Goal: Transaction & Acquisition: Purchase product/service

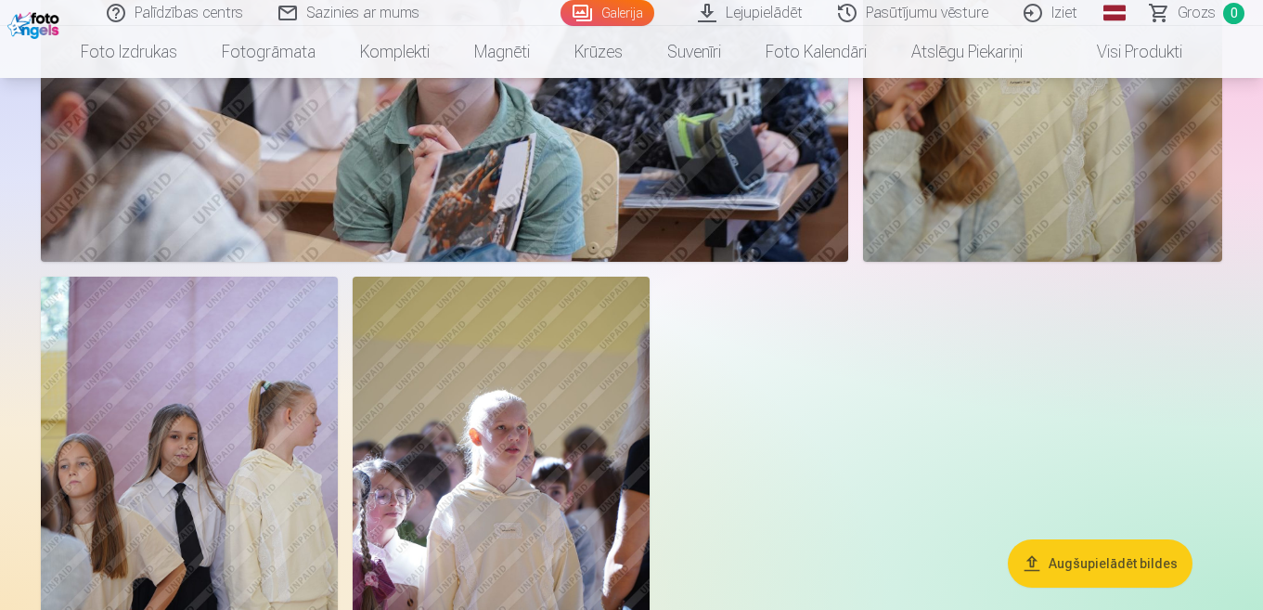
scroll to position [11602, 0]
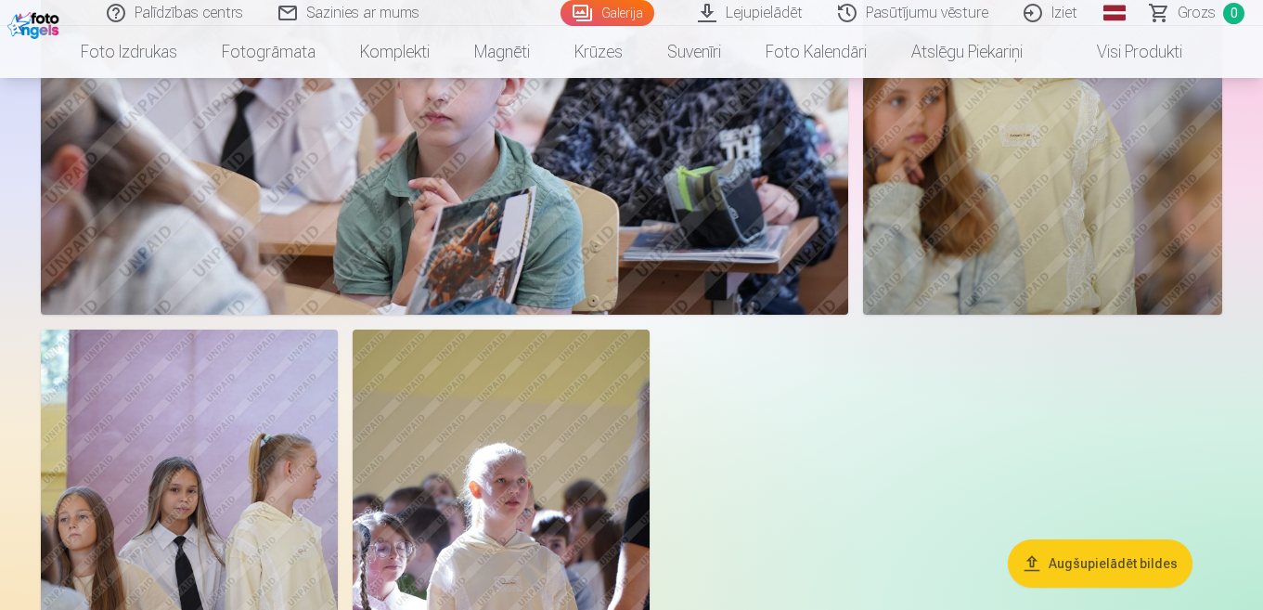
click at [424, 528] on img at bounding box center [501, 552] width 297 height 446
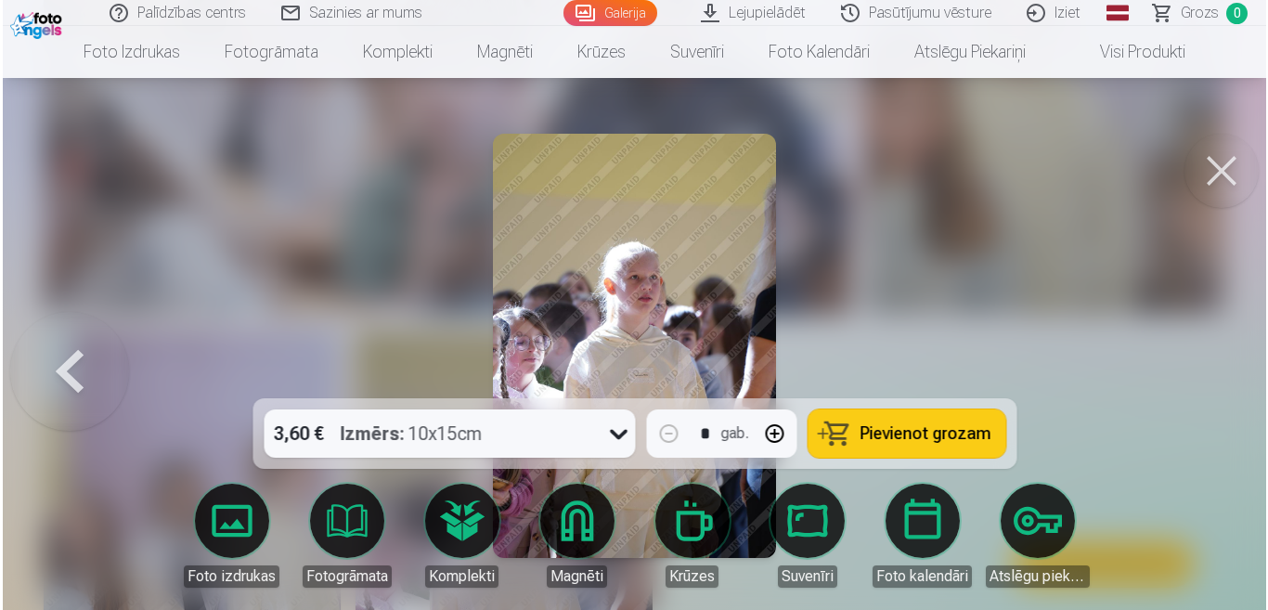
scroll to position [11645, 0]
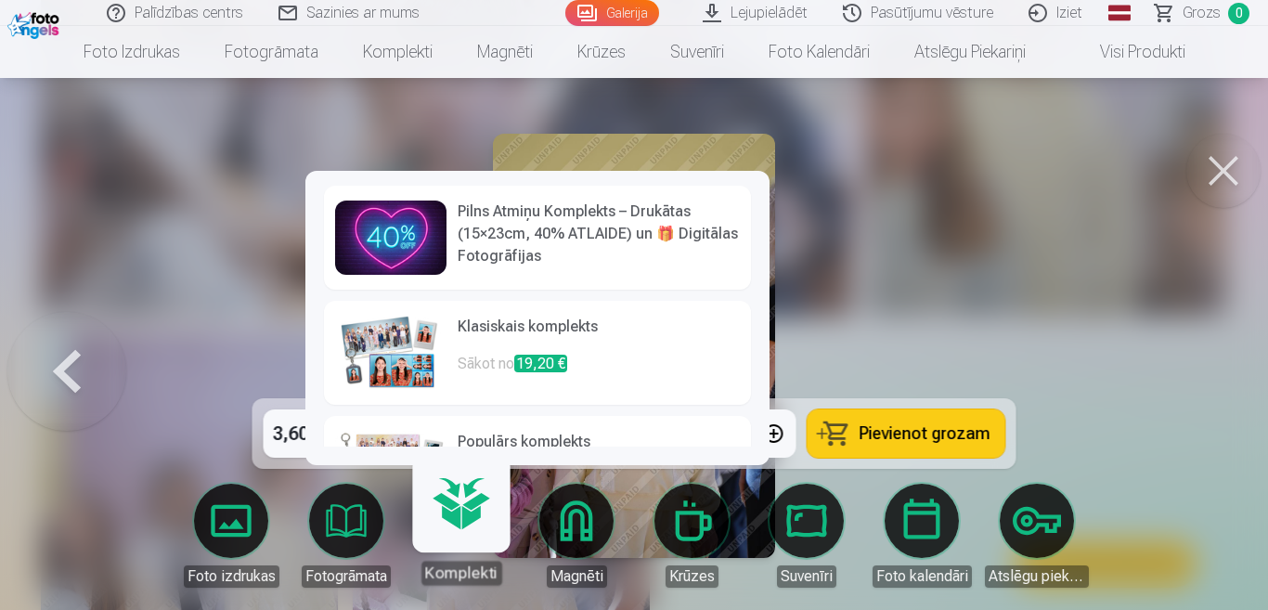
click at [899, 276] on div at bounding box center [634, 305] width 1268 height 610
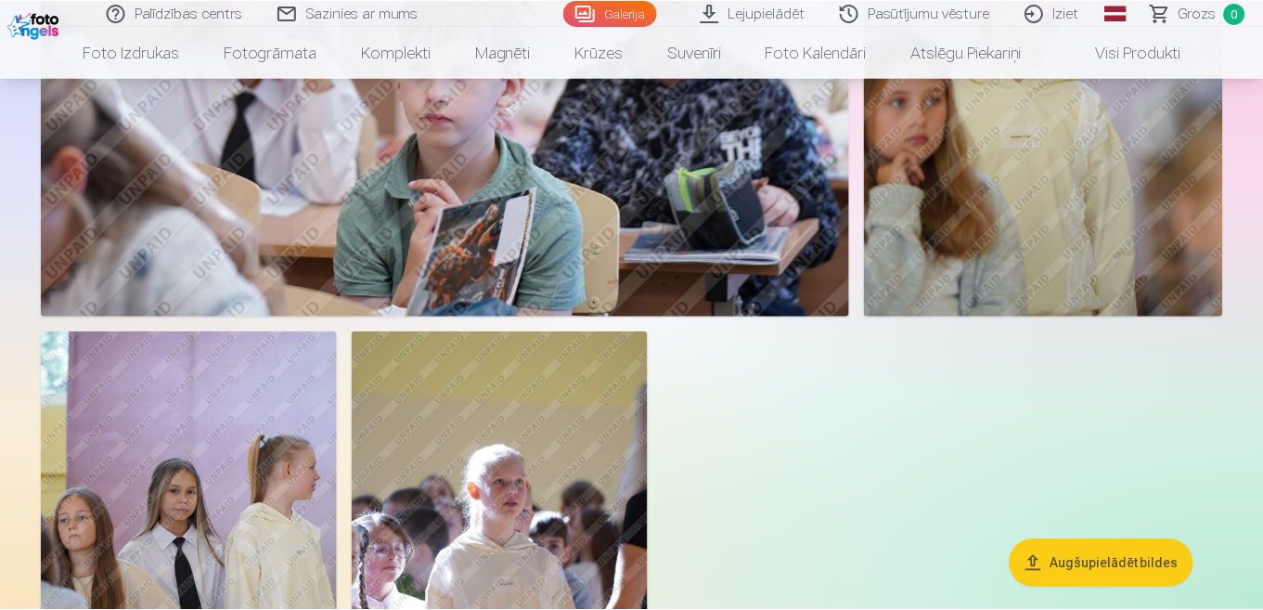
scroll to position [11602, 0]
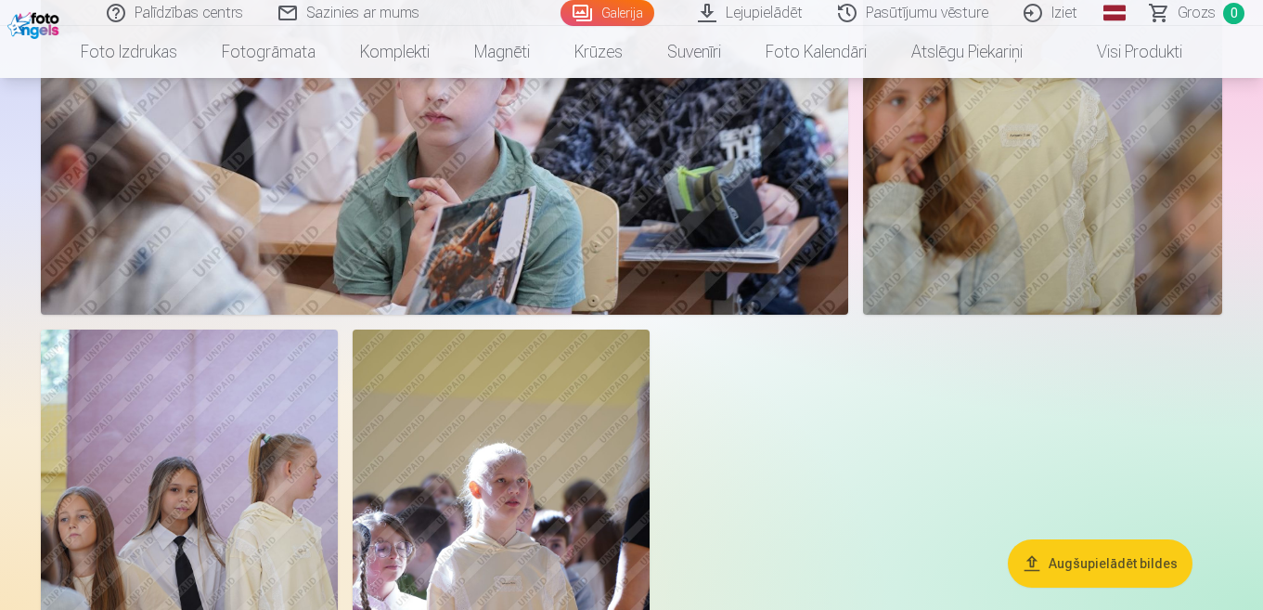
click at [619, 471] on img at bounding box center [501, 552] width 297 height 446
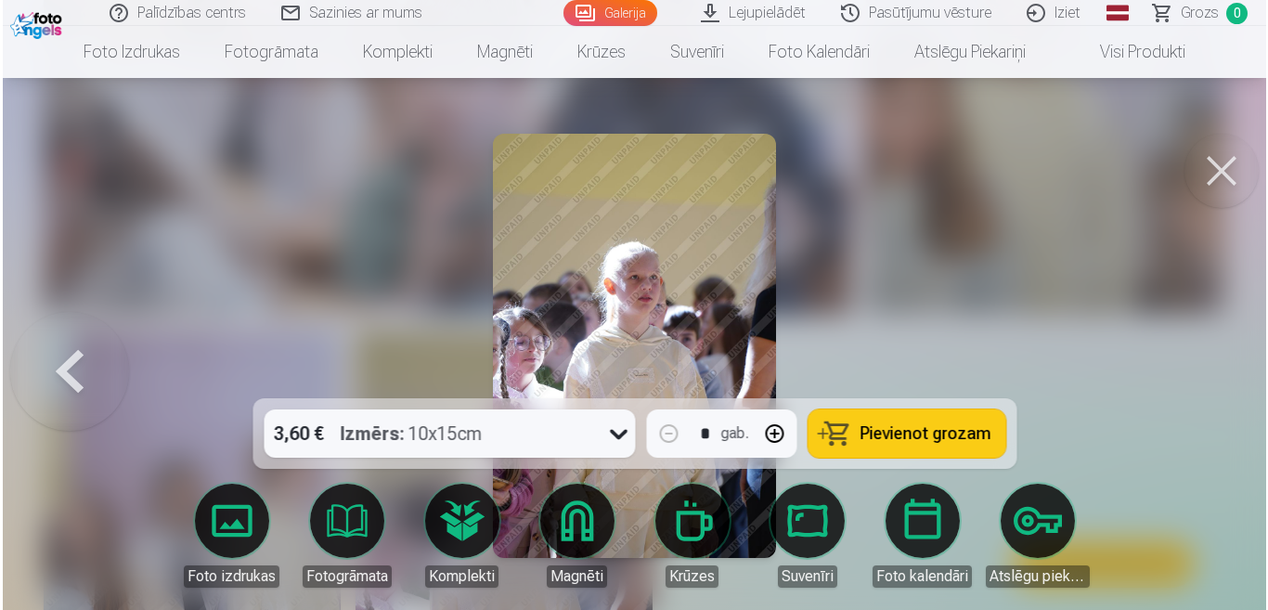
scroll to position [11645, 0]
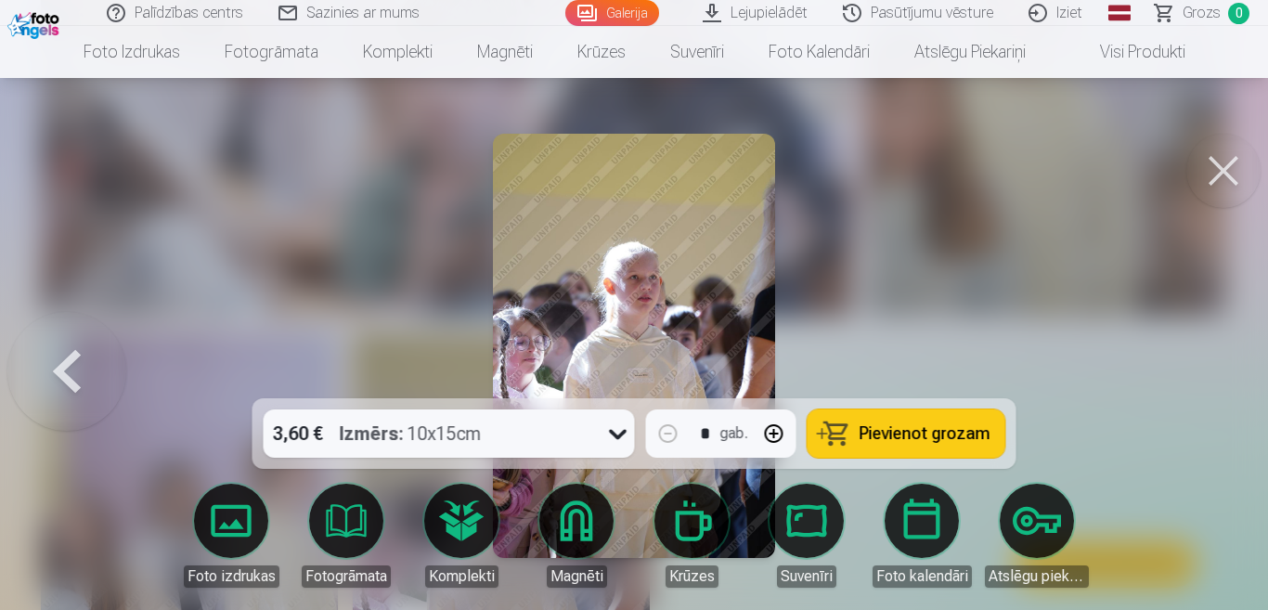
click at [1231, 183] on button at bounding box center [1223, 171] width 74 height 74
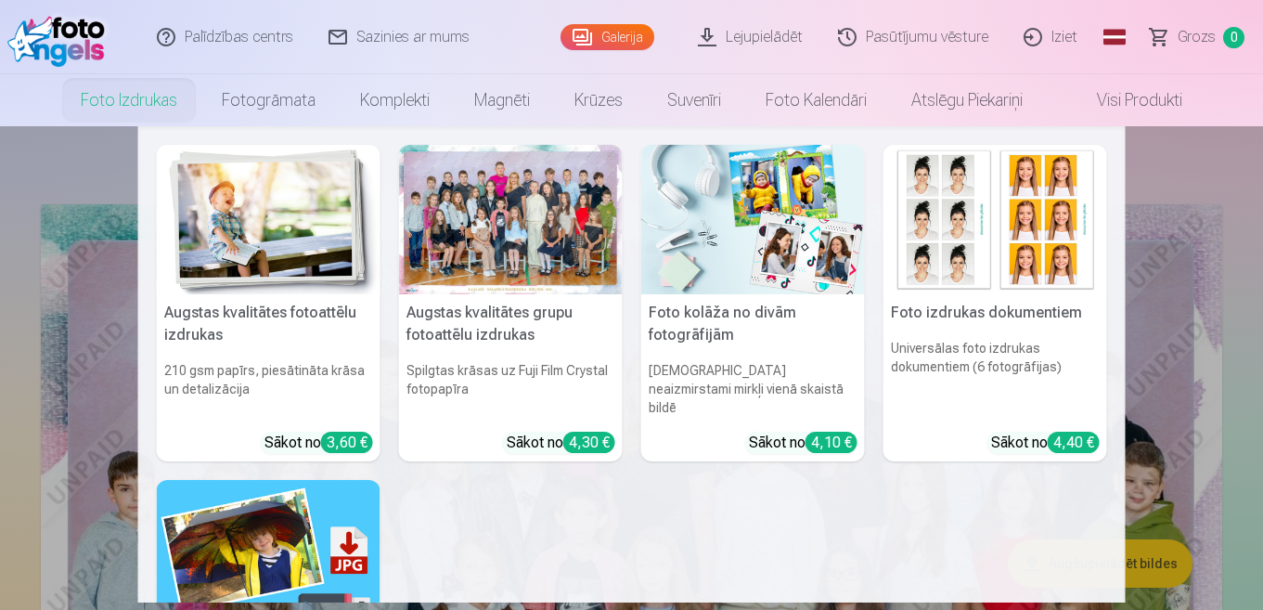
click at [501, 195] on div at bounding box center [511, 219] width 224 height 149
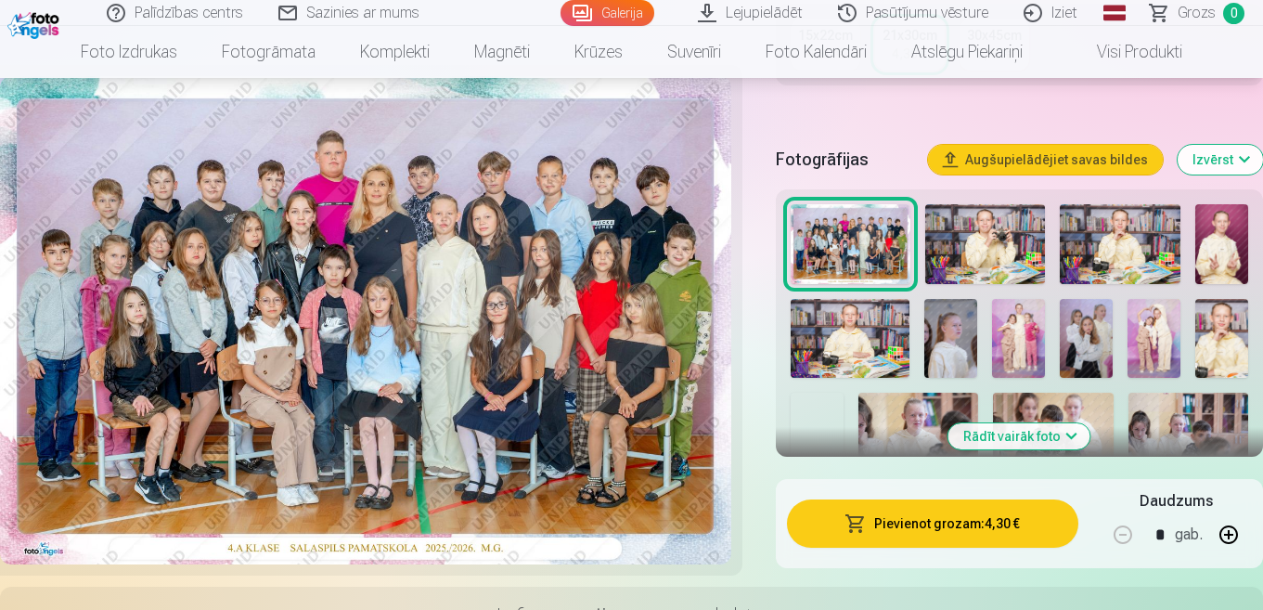
scroll to position [557, 0]
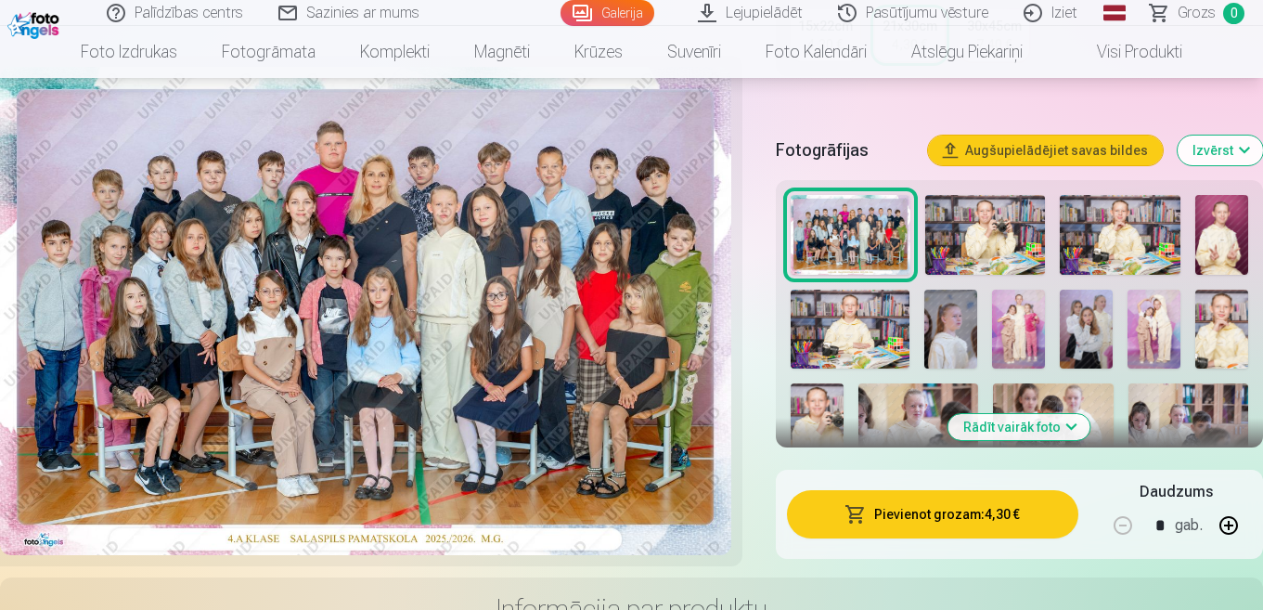
click at [1005, 513] on button "Pievienot grozam : 4,30 €" at bounding box center [932, 514] width 291 height 48
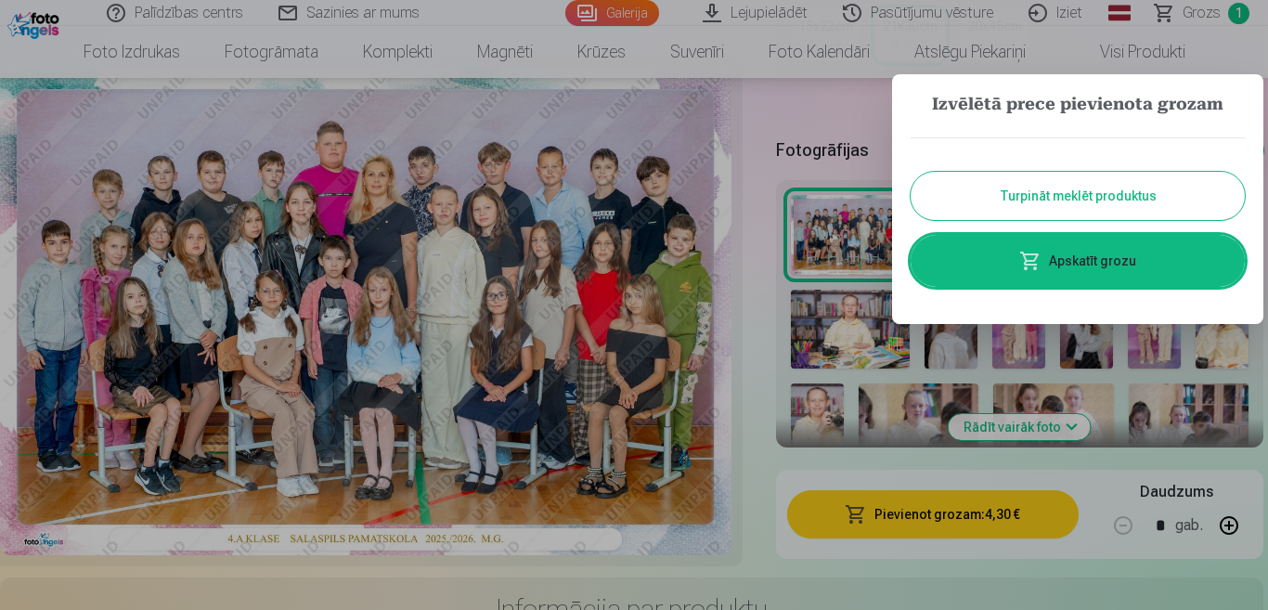
click at [1108, 197] on button "Turpināt meklēt produktus" at bounding box center [1078, 196] width 334 height 48
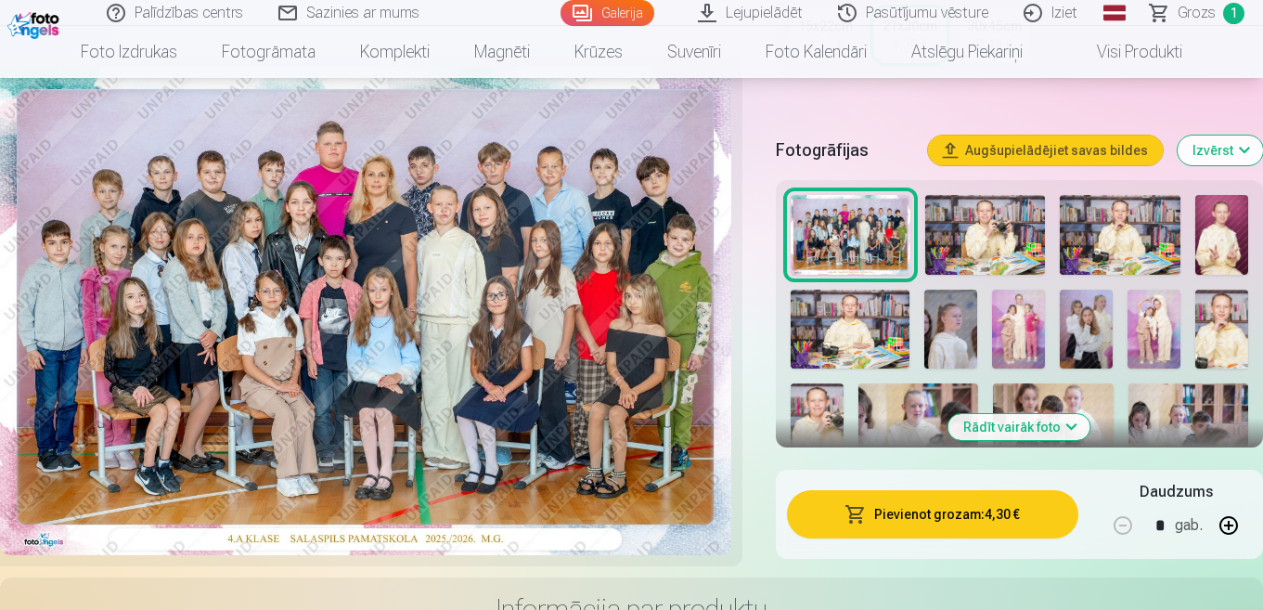
click at [1101, 243] on img at bounding box center [1120, 235] width 120 height 80
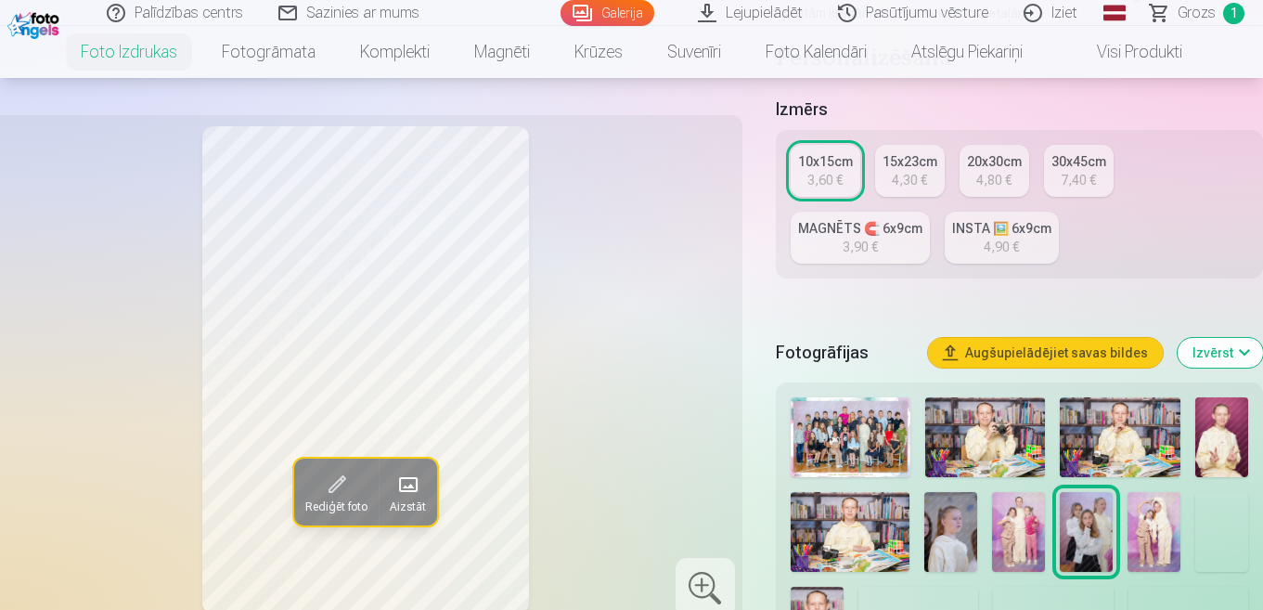
scroll to position [371, 0]
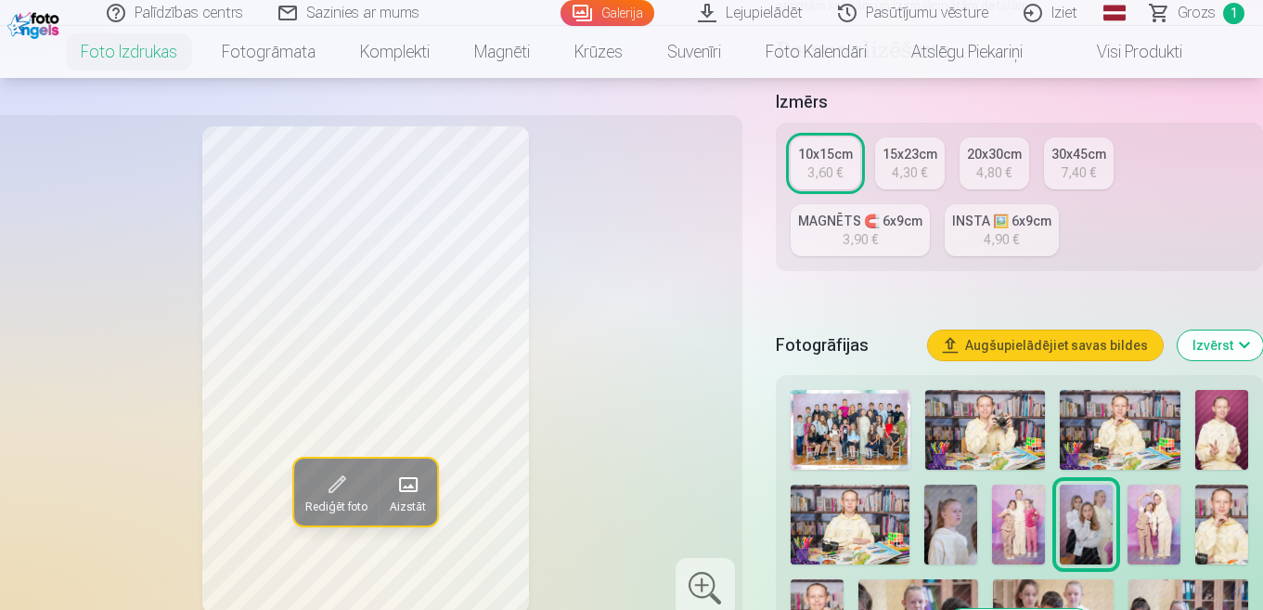
click at [1179, 426] on img at bounding box center [1120, 430] width 120 height 80
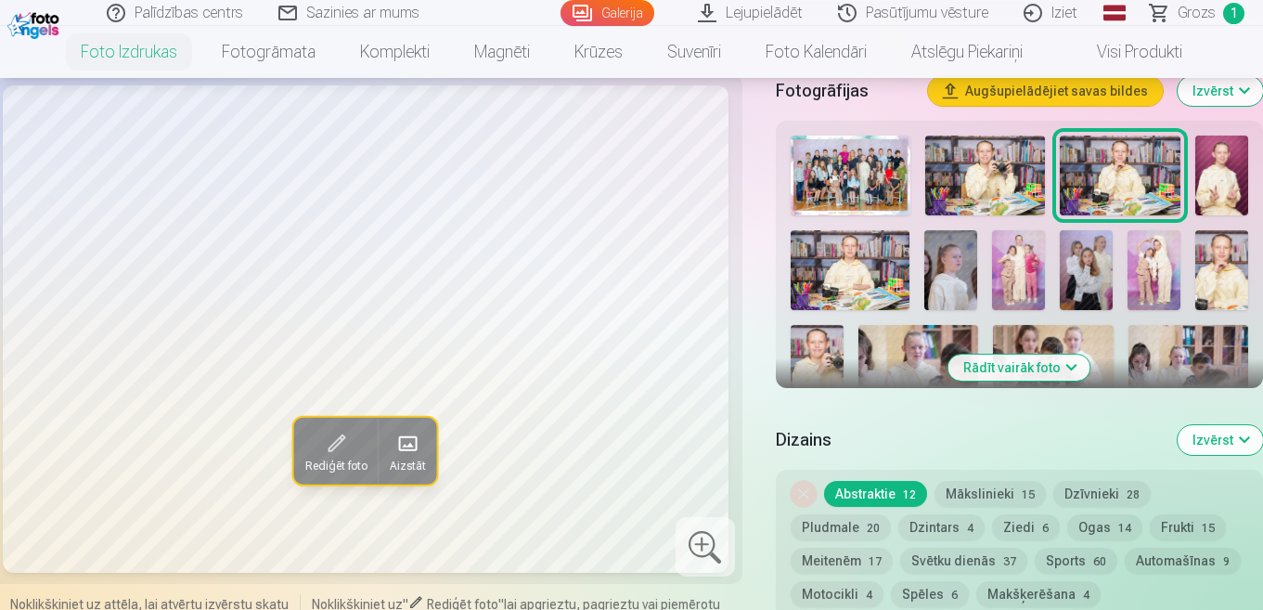
scroll to position [650, 0]
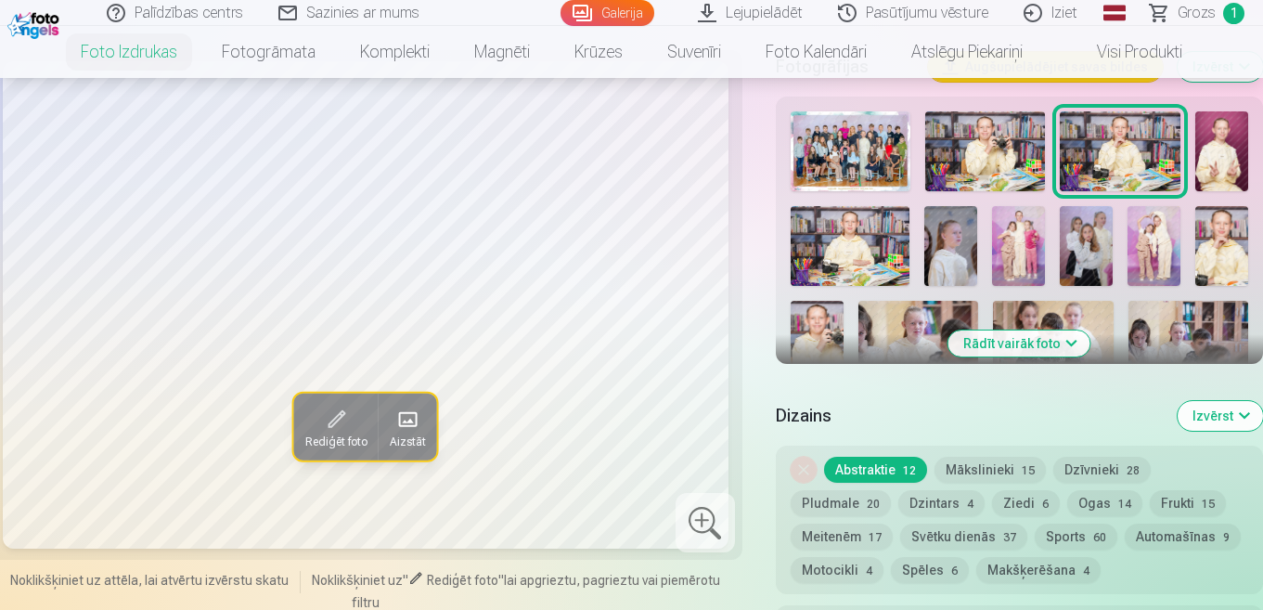
click at [812, 333] on img at bounding box center [817, 341] width 53 height 80
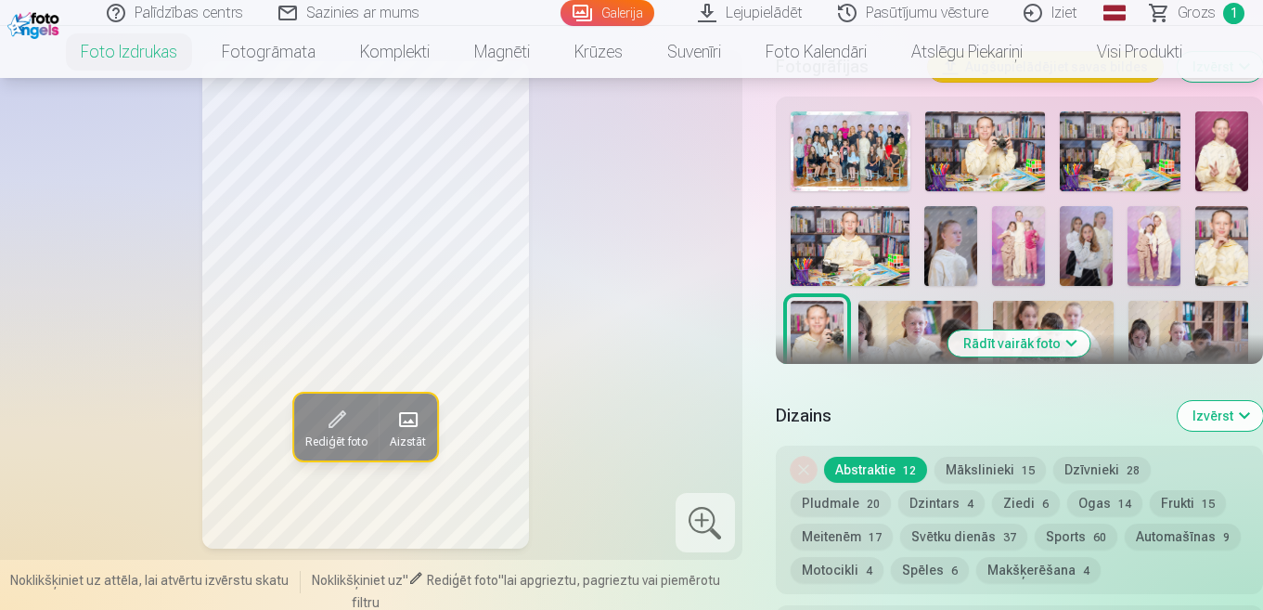
click at [924, 321] on img at bounding box center [919, 341] width 120 height 80
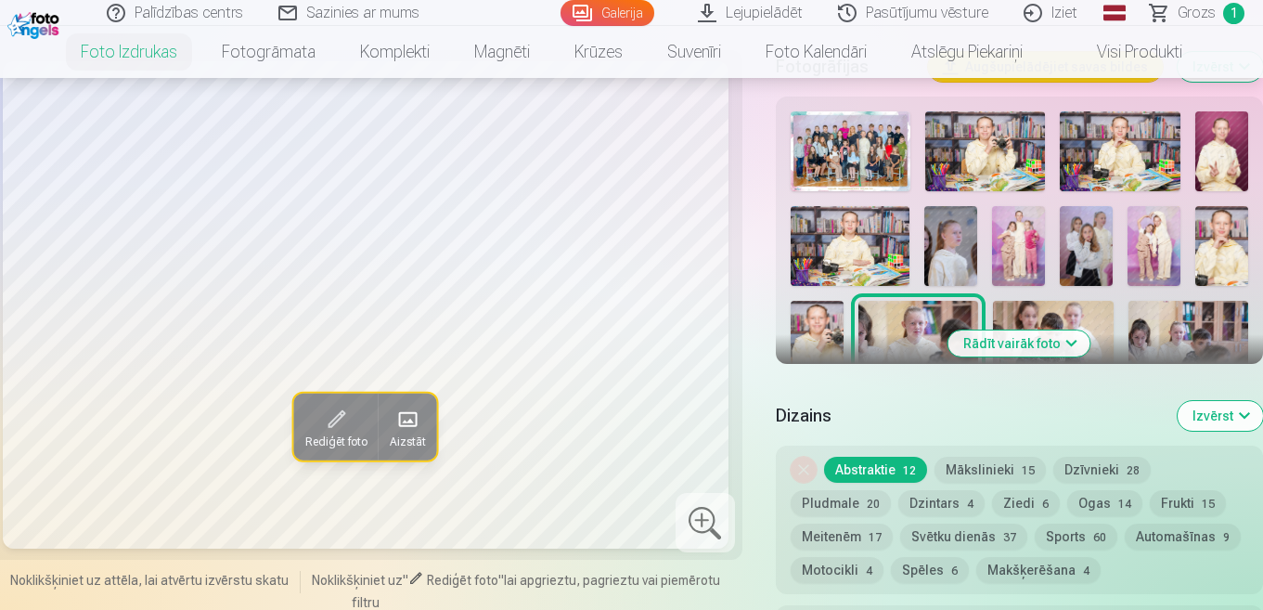
click at [1072, 311] on img at bounding box center [1053, 341] width 120 height 80
click at [991, 334] on button "Rādīt vairāk foto" at bounding box center [1020, 343] width 142 height 26
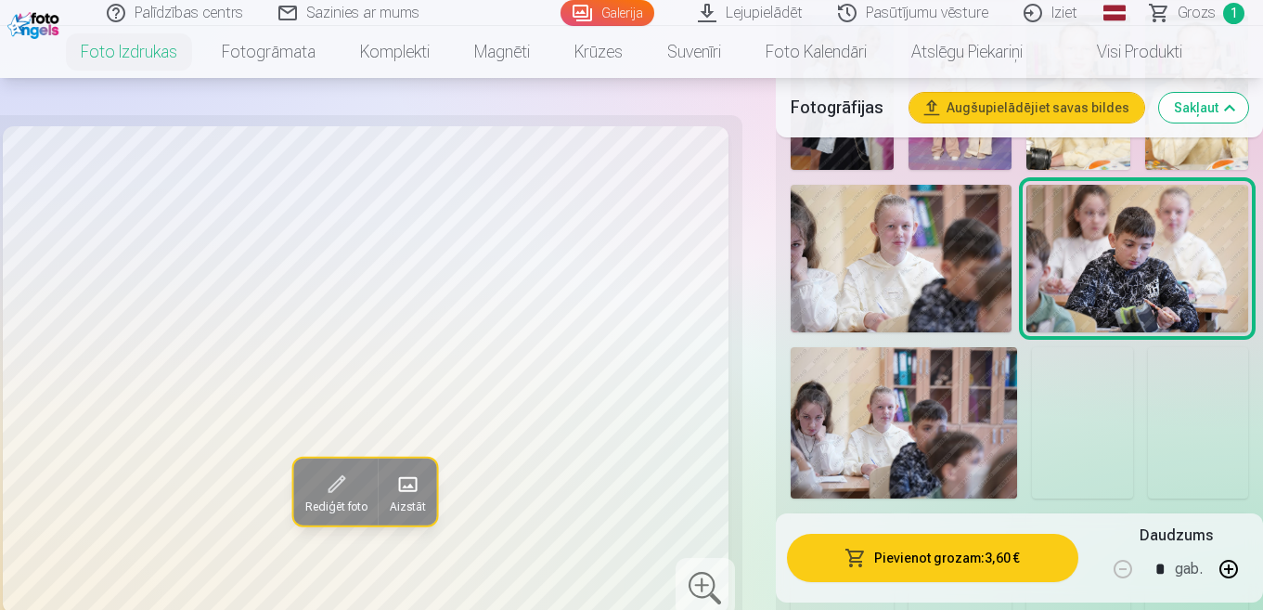
scroll to position [1299, 0]
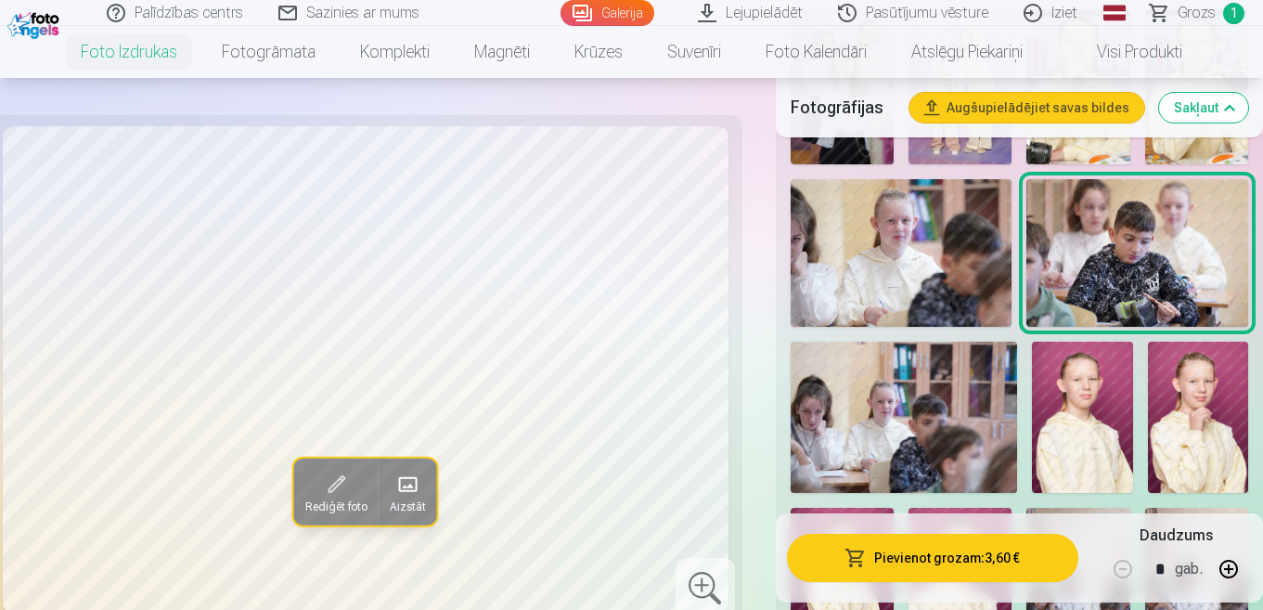
click at [1055, 364] on img at bounding box center [1082, 417] width 101 height 151
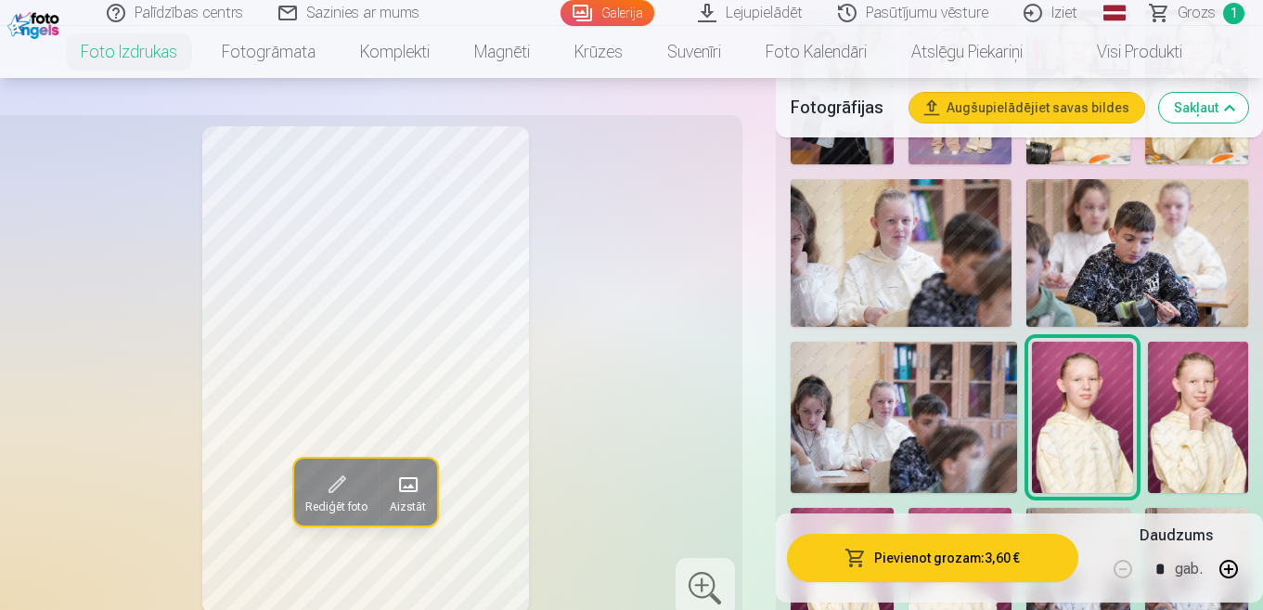
click at [1236, 415] on img at bounding box center [1198, 417] width 100 height 151
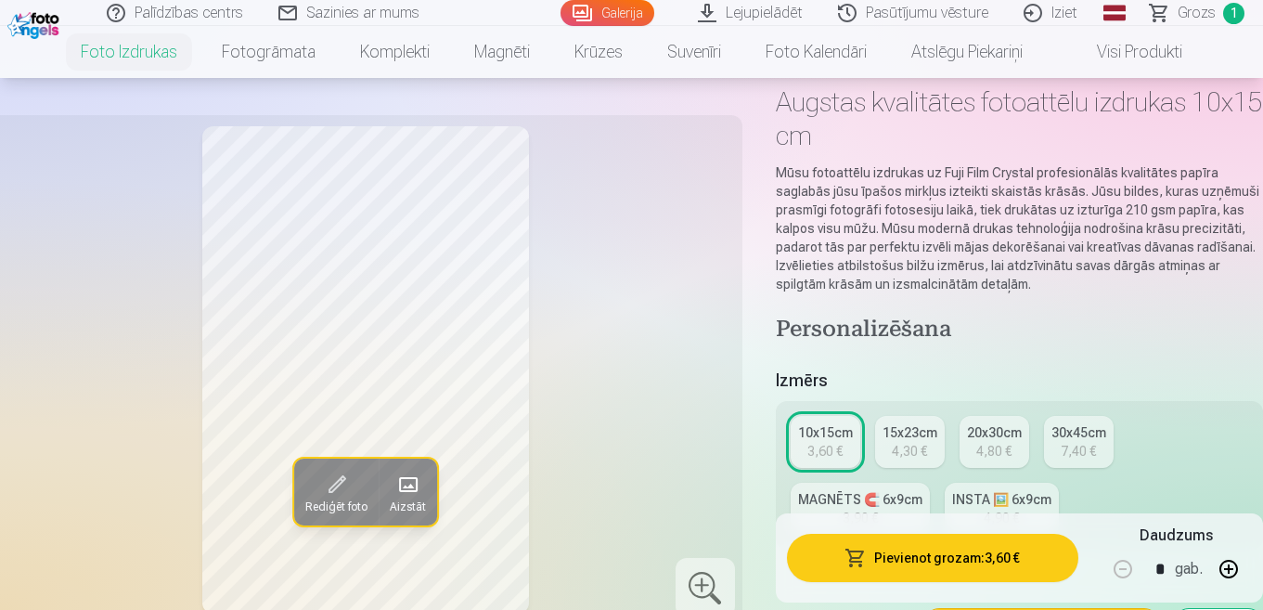
scroll to position [278, 0]
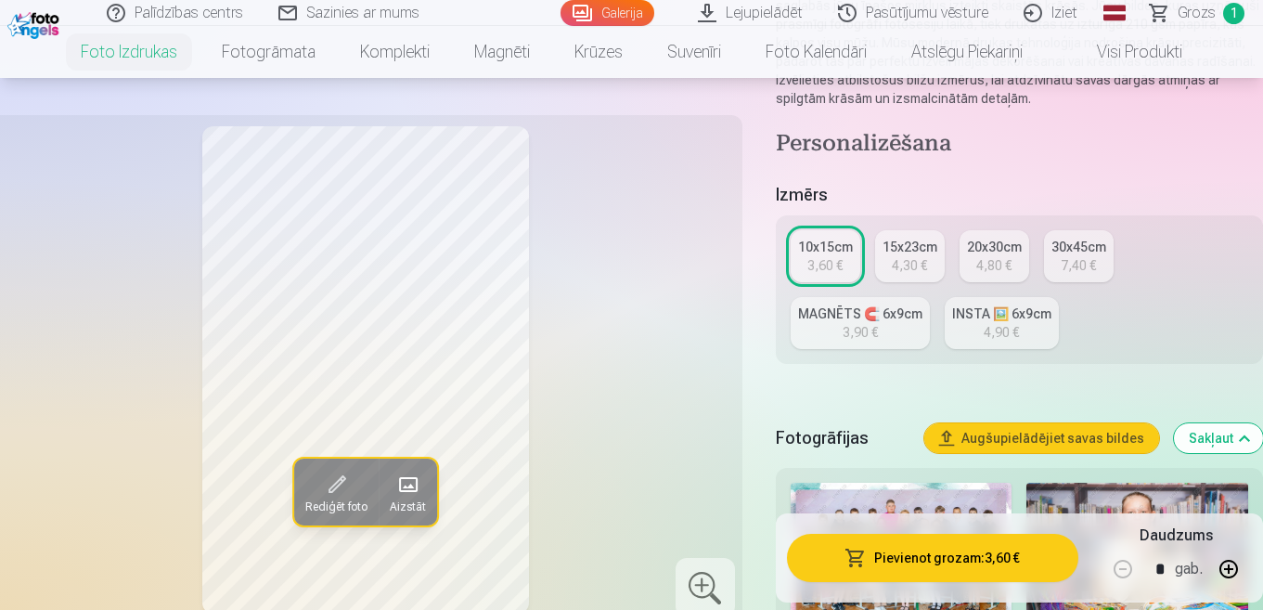
click at [823, 311] on div "MAGNĒTS 🧲 6x9cm" at bounding box center [860, 313] width 124 height 19
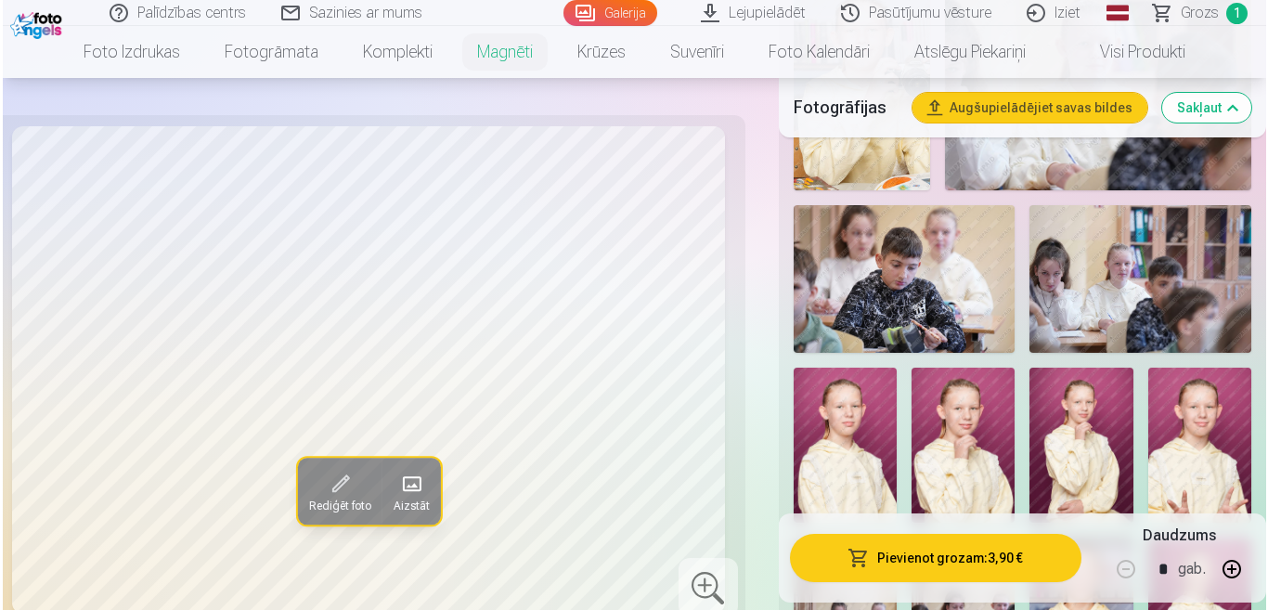
scroll to position [1392, 0]
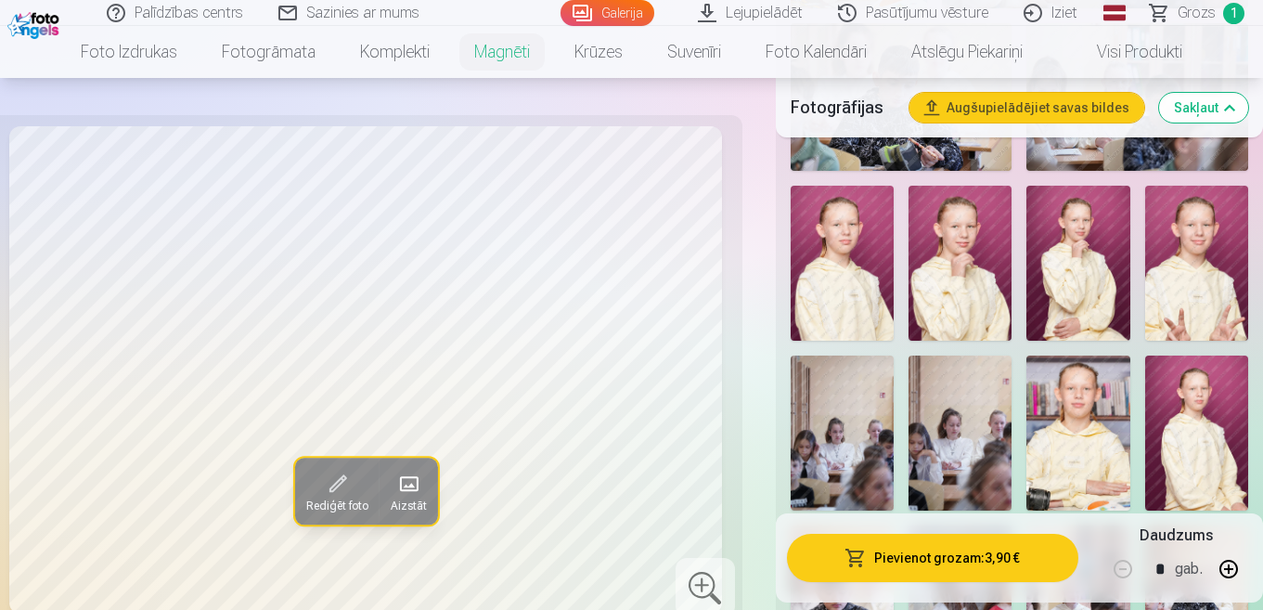
click at [844, 258] on img at bounding box center [842, 263] width 103 height 155
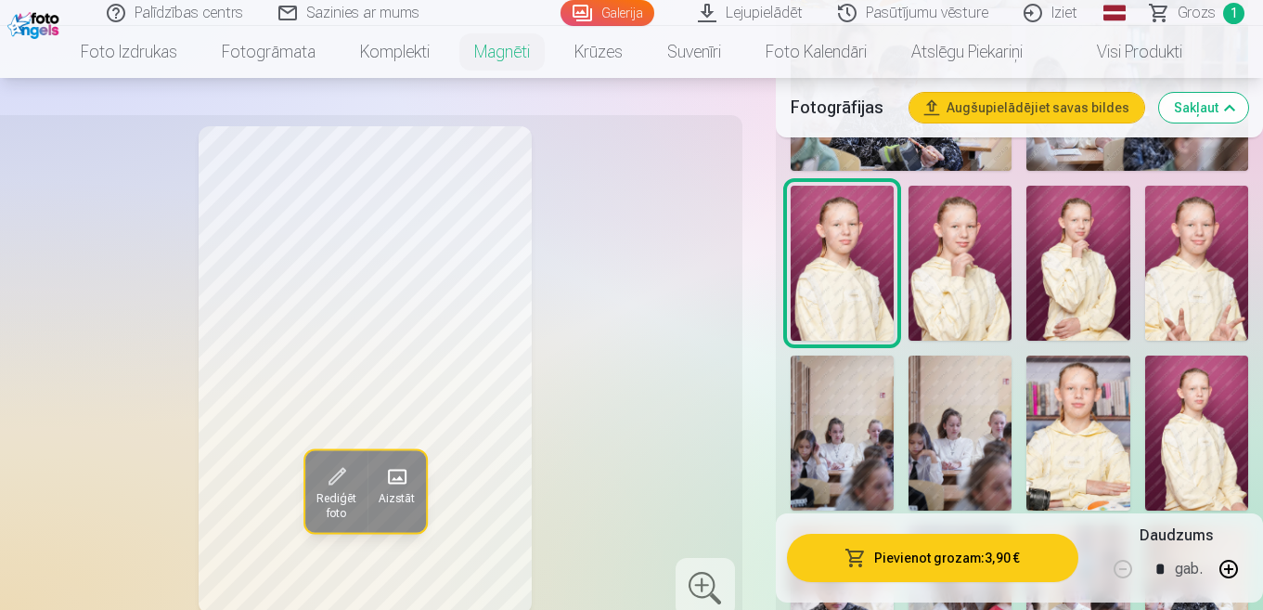
click at [950, 281] on img at bounding box center [960, 263] width 103 height 155
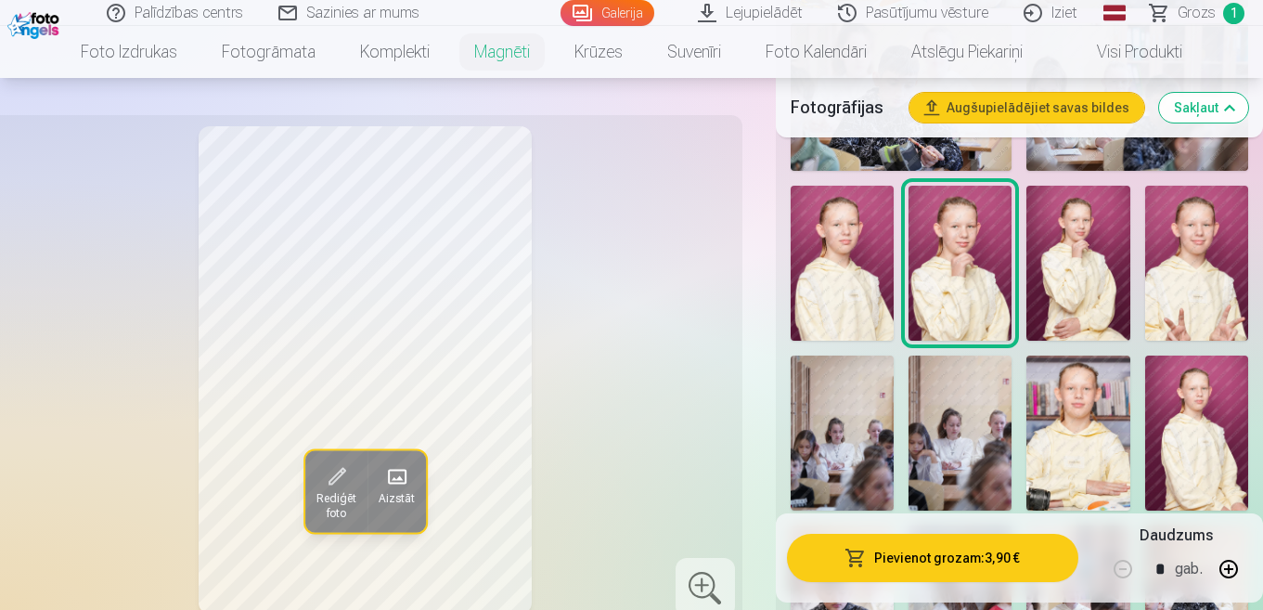
click at [1111, 291] on img at bounding box center [1078, 263] width 103 height 155
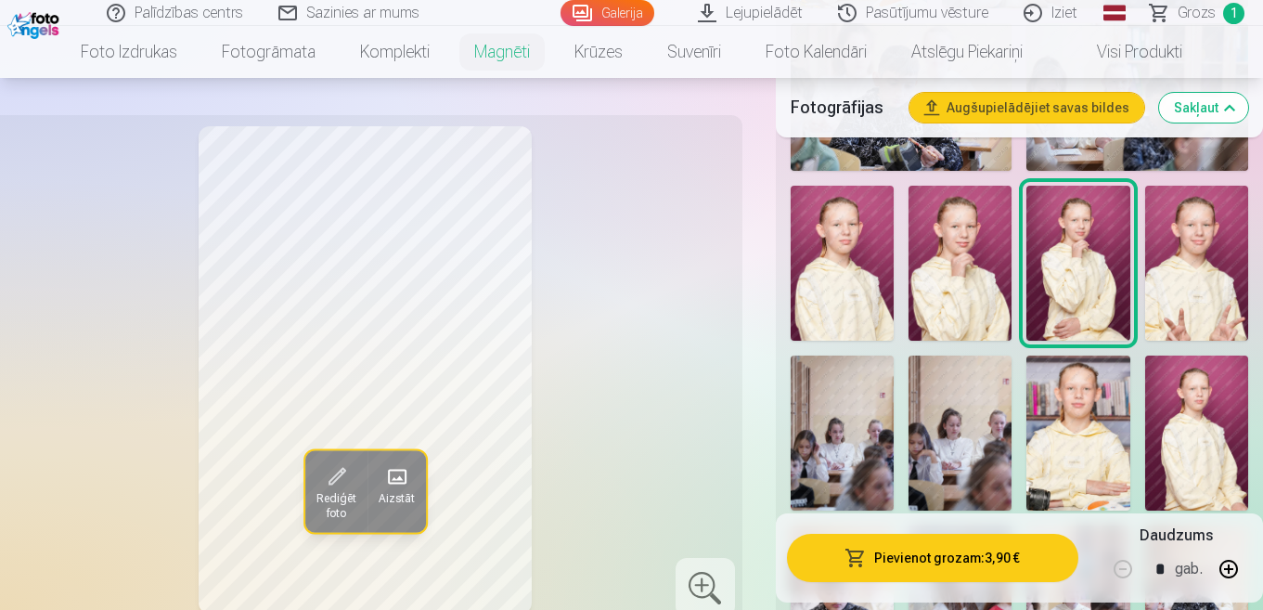
click at [1166, 314] on img at bounding box center [1196, 263] width 103 height 155
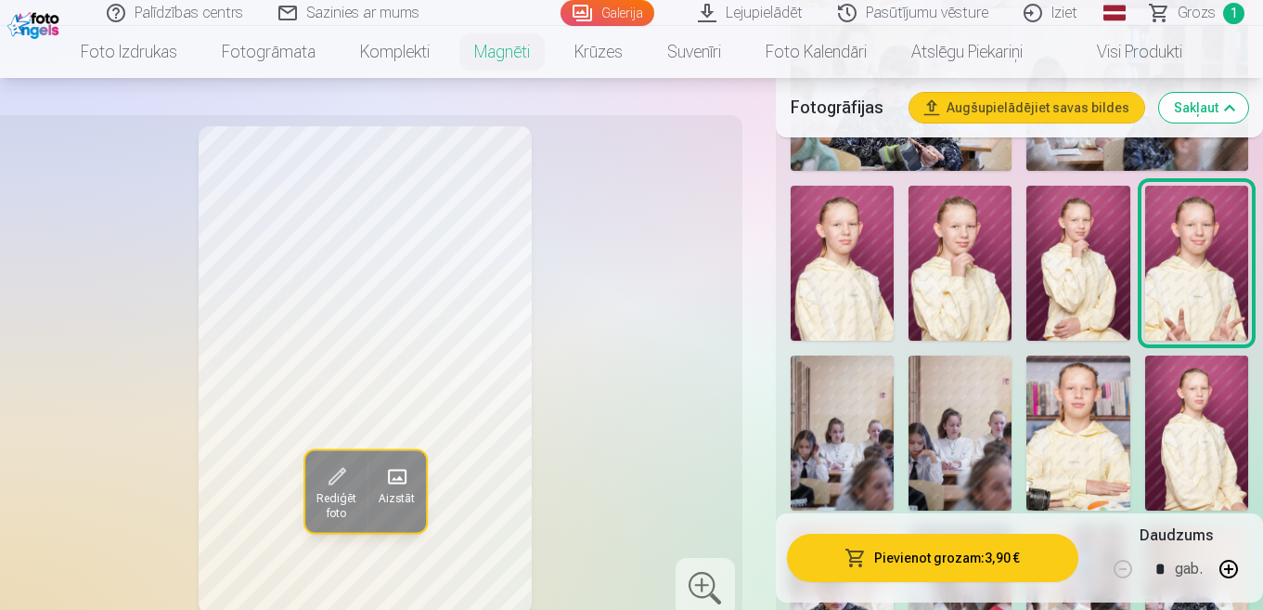
click at [1071, 303] on img at bounding box center [1078, 263] width 103 height 155
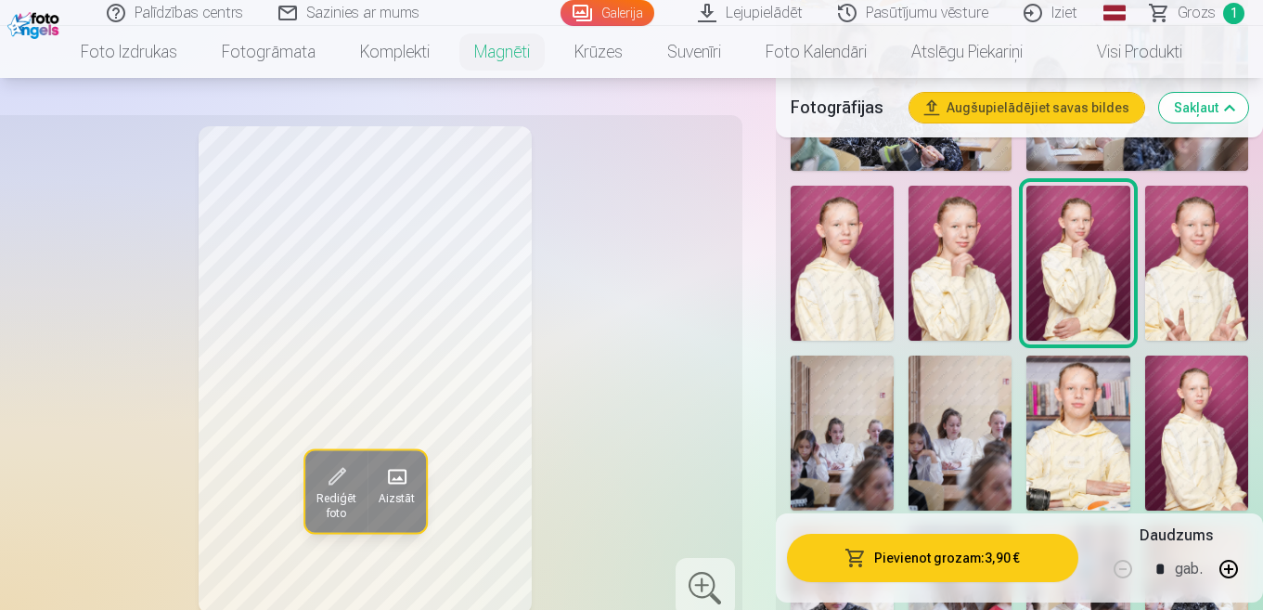
click at [929, 255] on img at bounding box center [960, 263] width 103 height 155
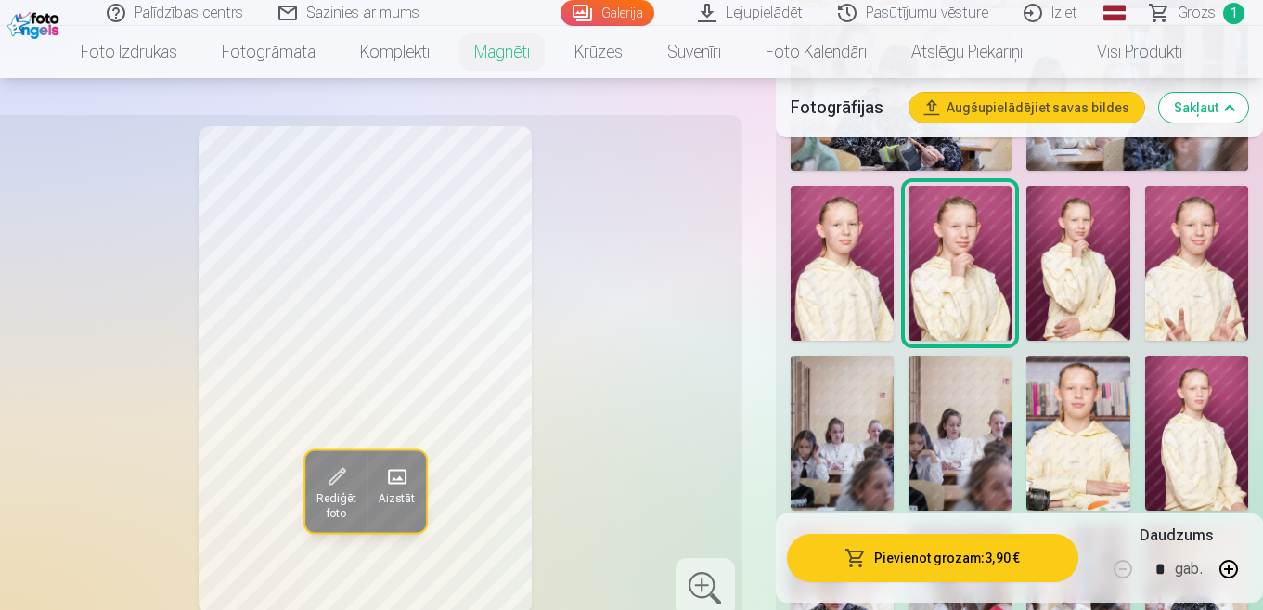
click at [962, 575] on button "Pievienot grozam : 3,90 €" at bounding box center [932, 558] width 291 height 48
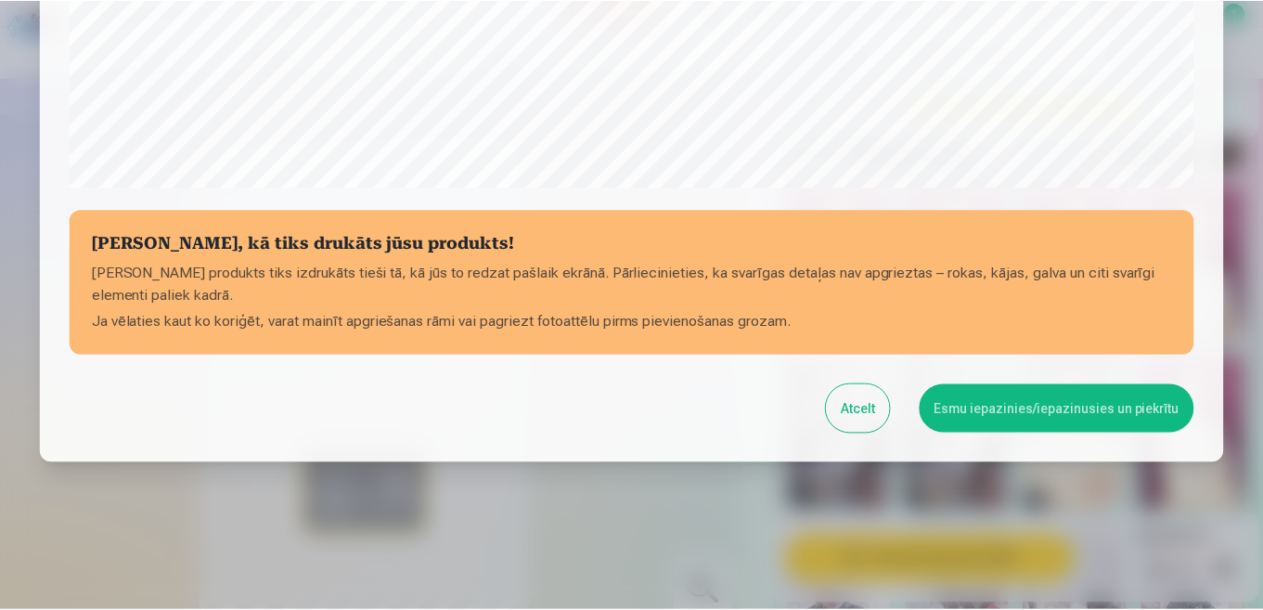
scroll to position [727, 0]
click at [1147, 389] on button "Esmu iepazinies/iepazinusies un piekrītu" at bounding box center [1061, 407] width 276 height 48
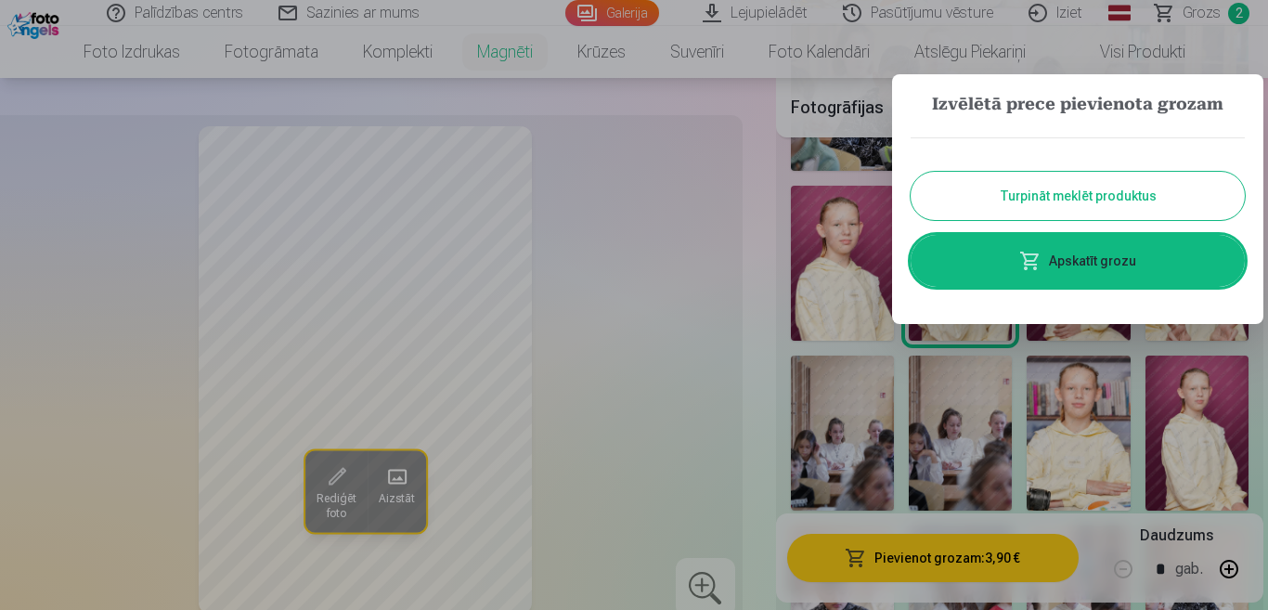
click at [1074, 197] on button "Turpināt meklēt produktus" at bounding box center [1078, 196] width 334 height 48
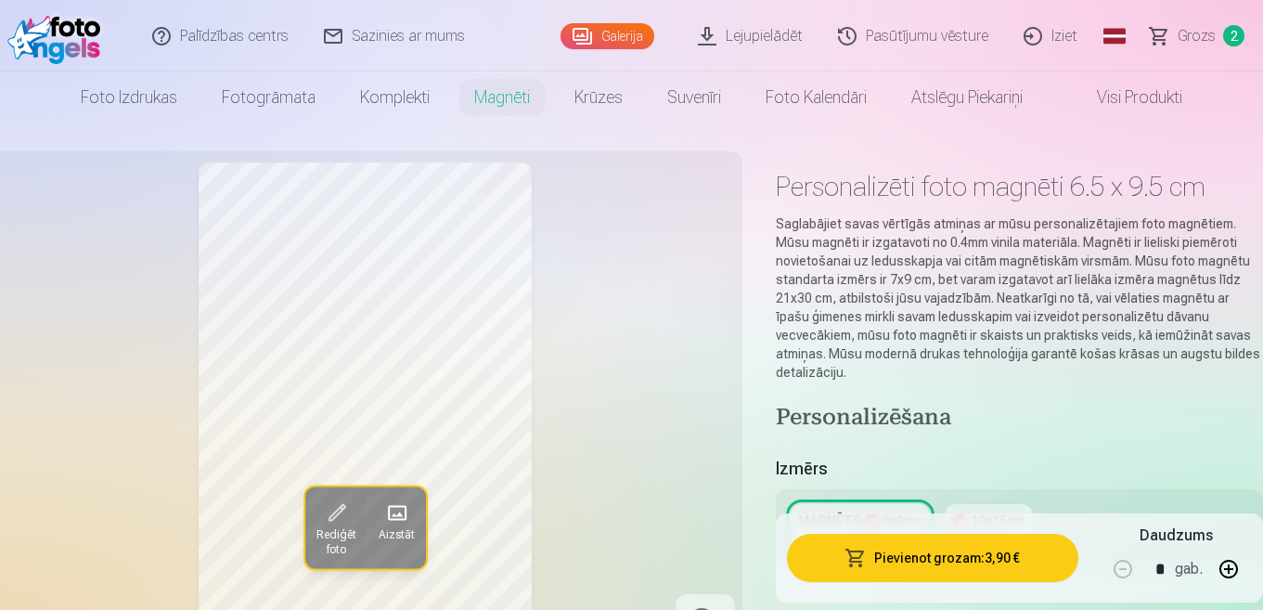
scroll to position [0, 0]
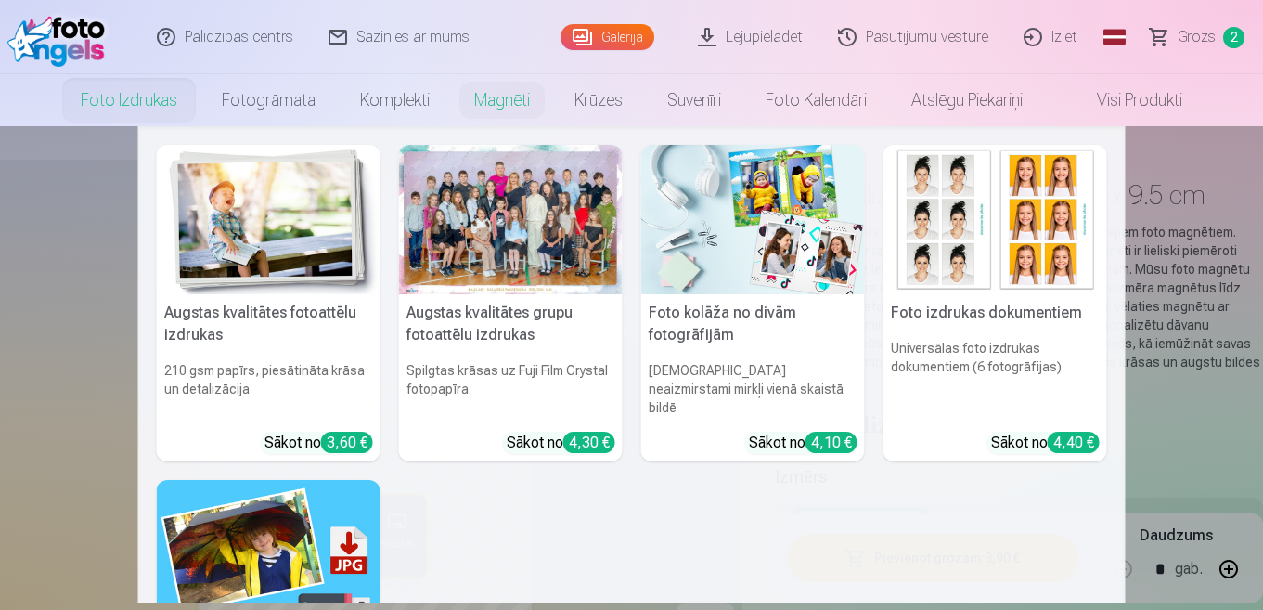
click at [145, 93] on link "Foto izdrukas" at bounding box center [128, 100] width 141 height 52
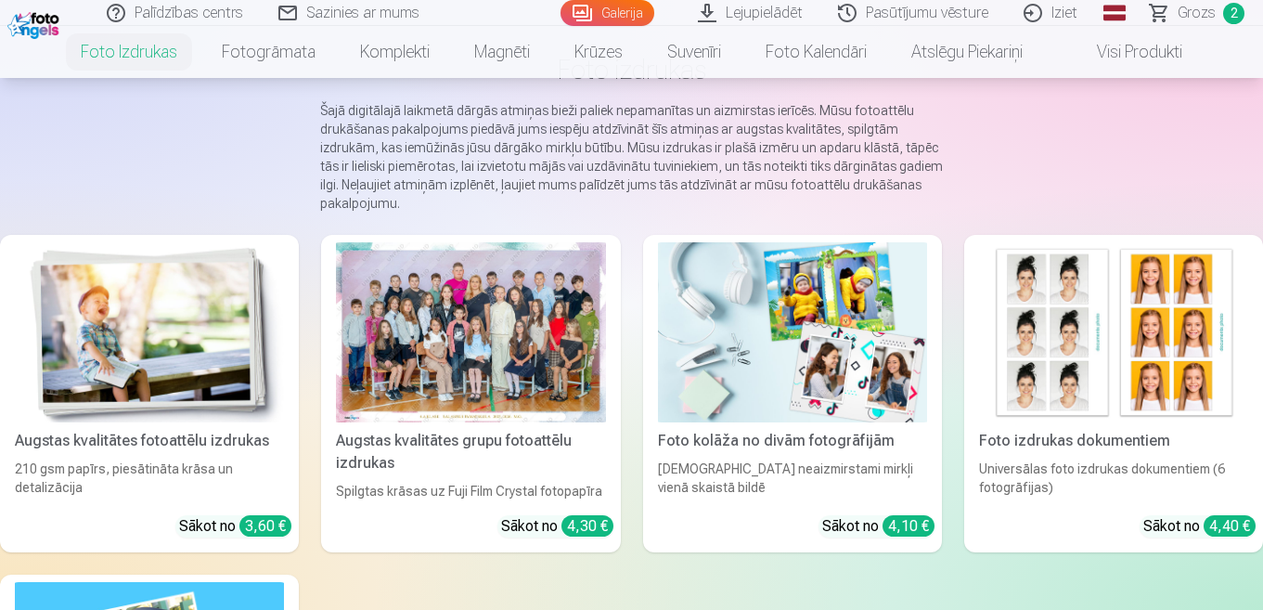
scroll to position [186, 0]
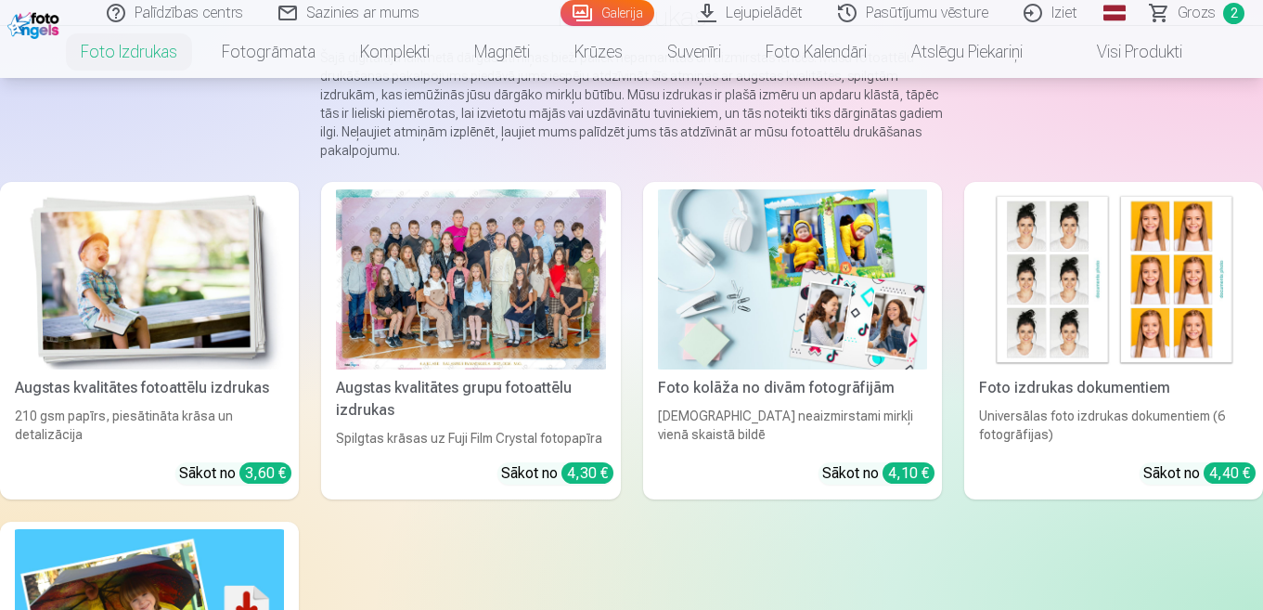
click at [18, 292] on img at bounding box center [149, 279] width 269 height 180
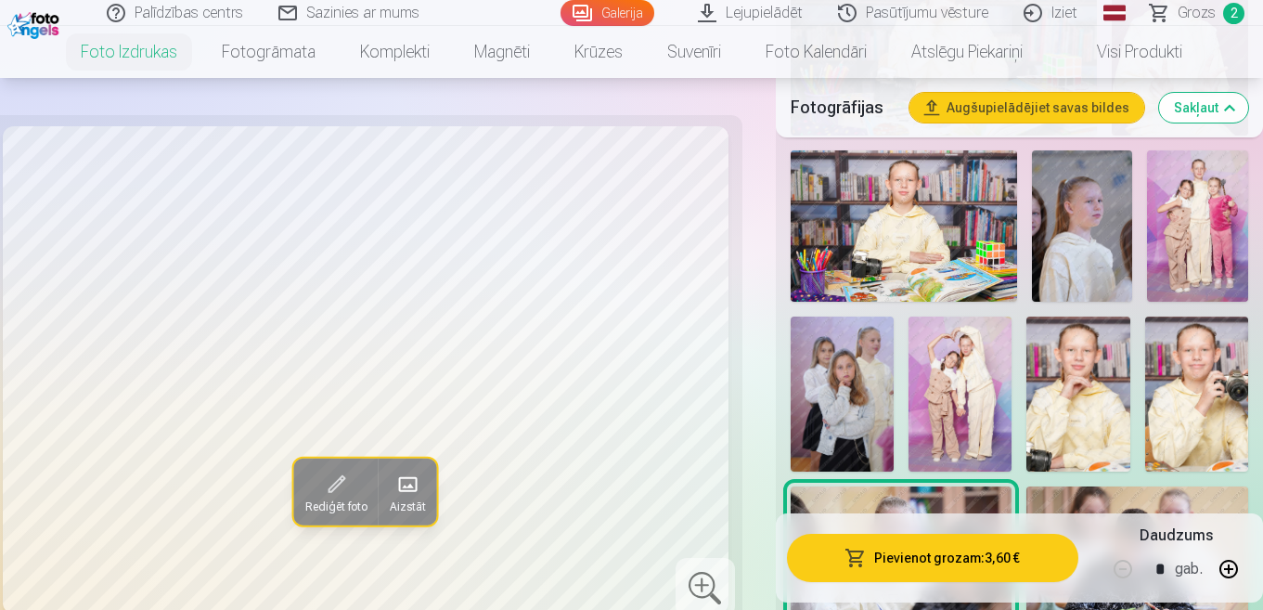
scroll to position [1021, 0]
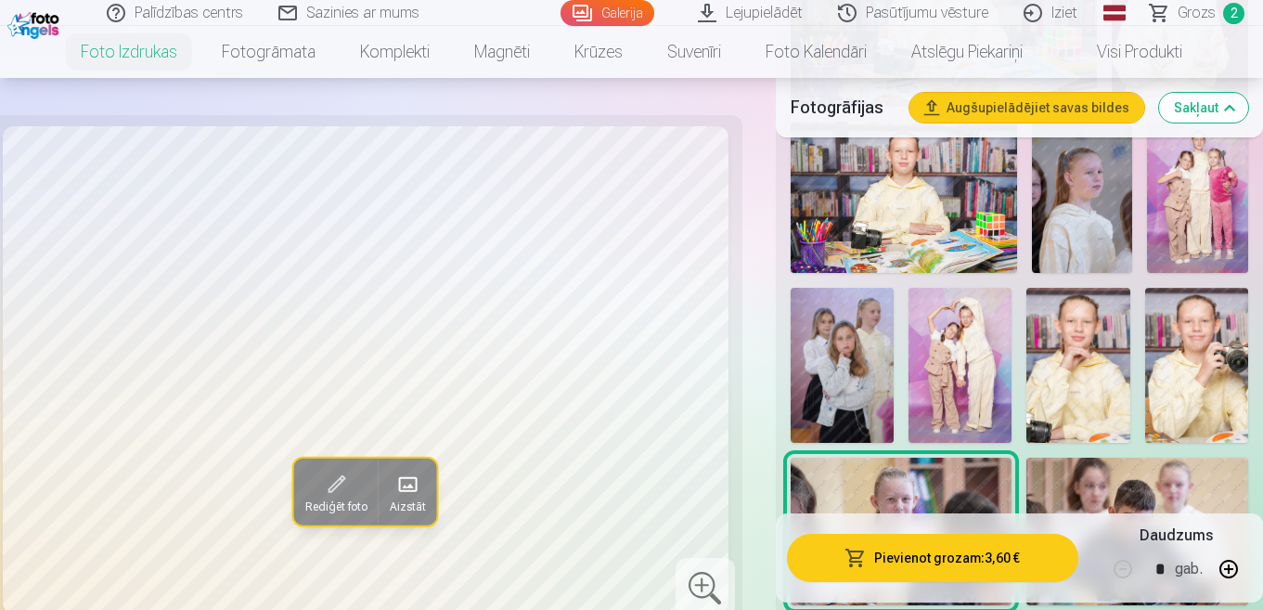
click at [1096, 221] on img at bounding box center [1082, 197] width 101 height 151
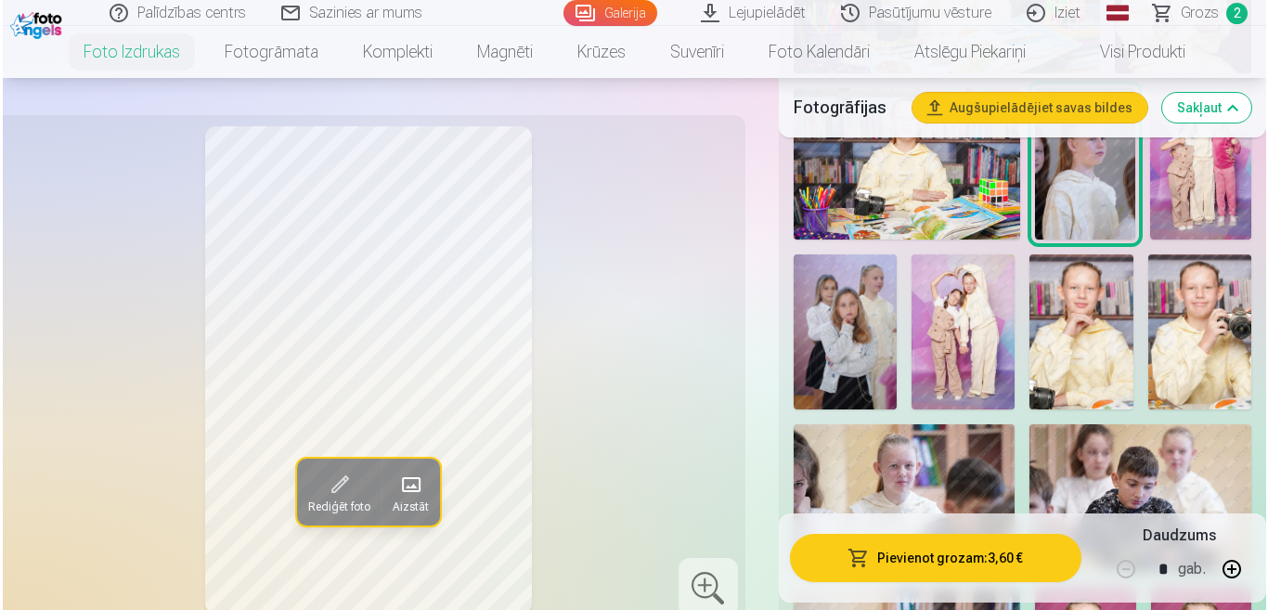
scroll to position [928, 0]
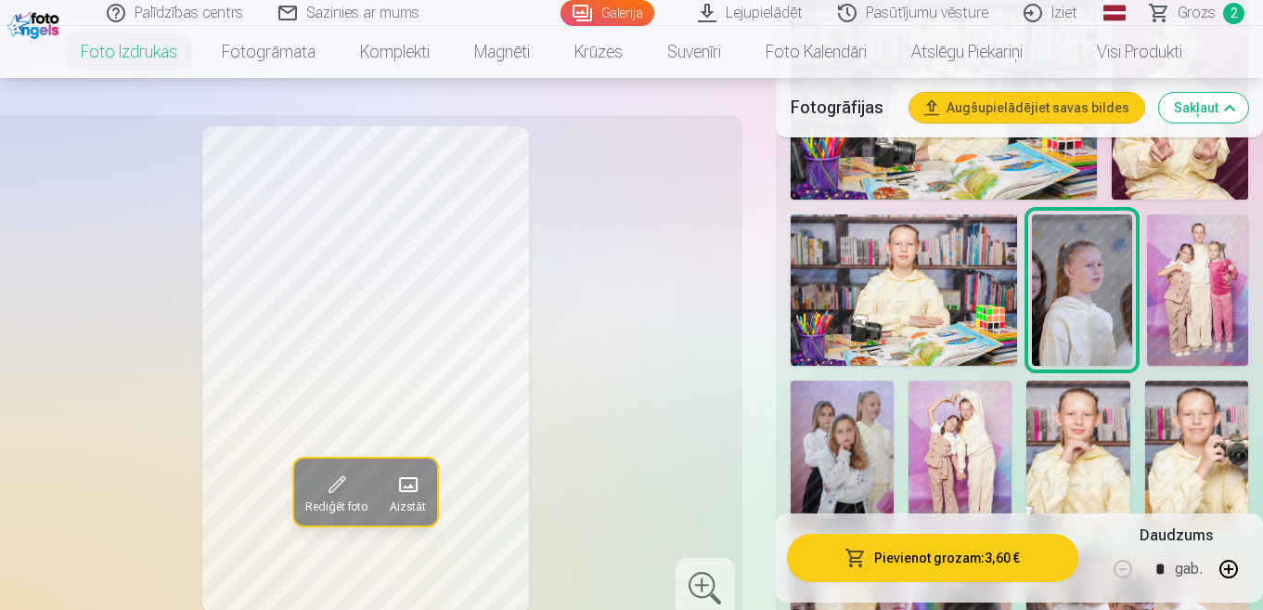
click at [973, 426] on img at bounding box center [960, 458] width 103 height 155
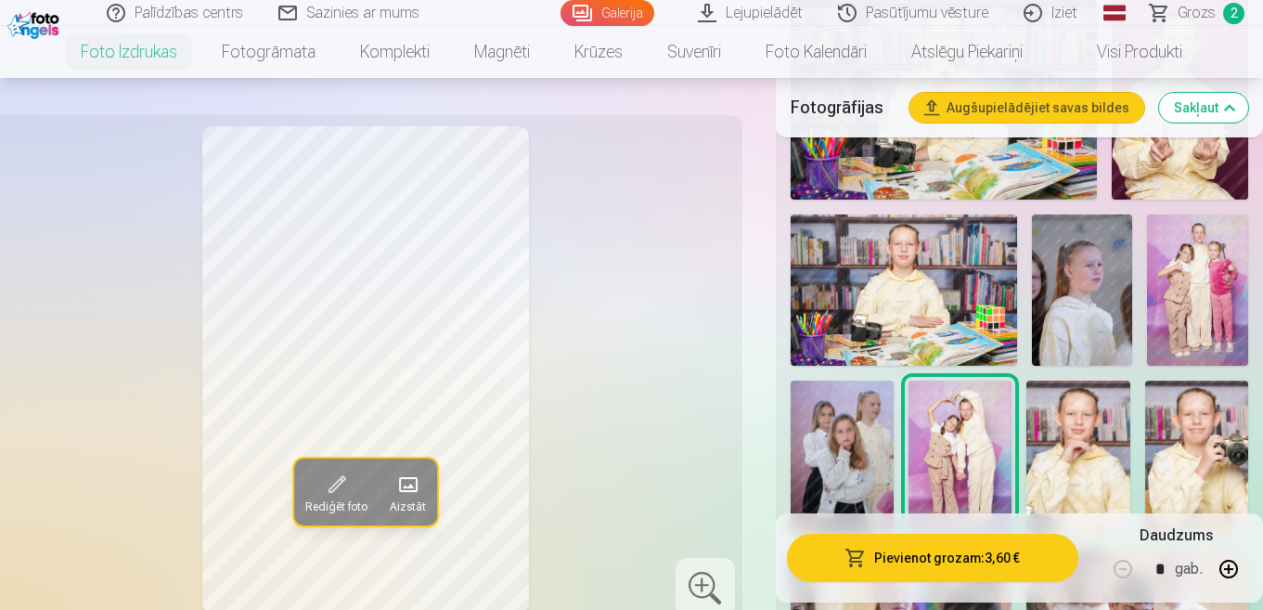
click at [949, 551] on button "Pievienot grozam : 3,60 €" at bounding box center [932, 558] width 291 height 48
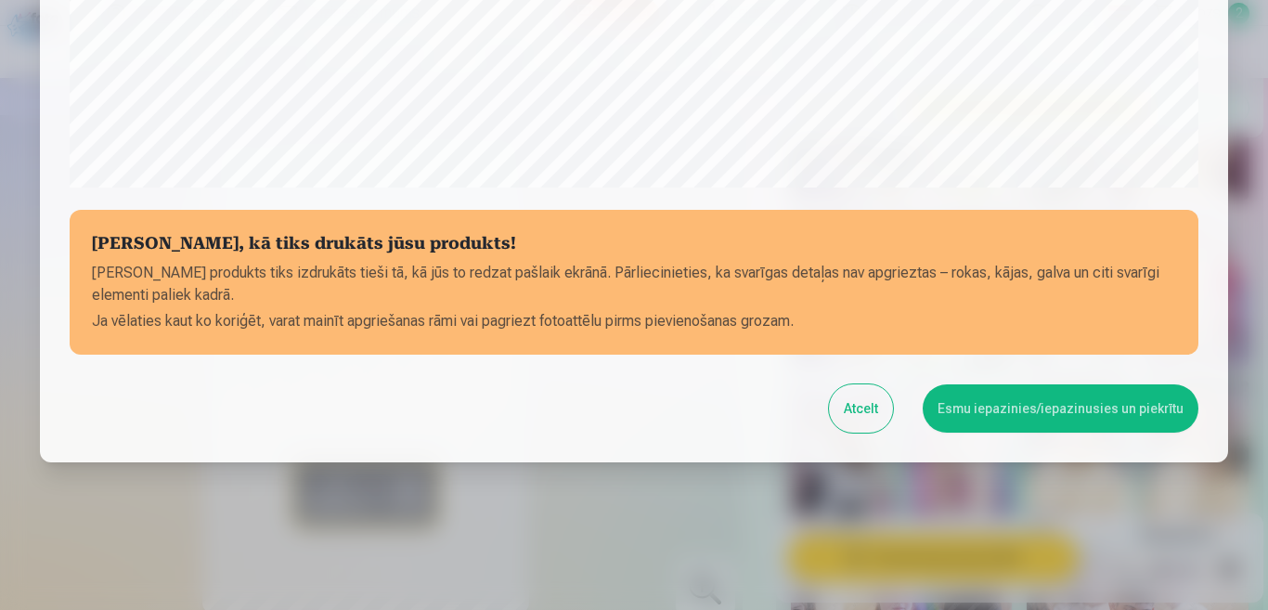
scroll to position [727, 0]
click at [1154, 412] on button "Esmu iepazinies/iepazinusies un piekrītu" at bounding box center [1061, 407] width 276 height 48
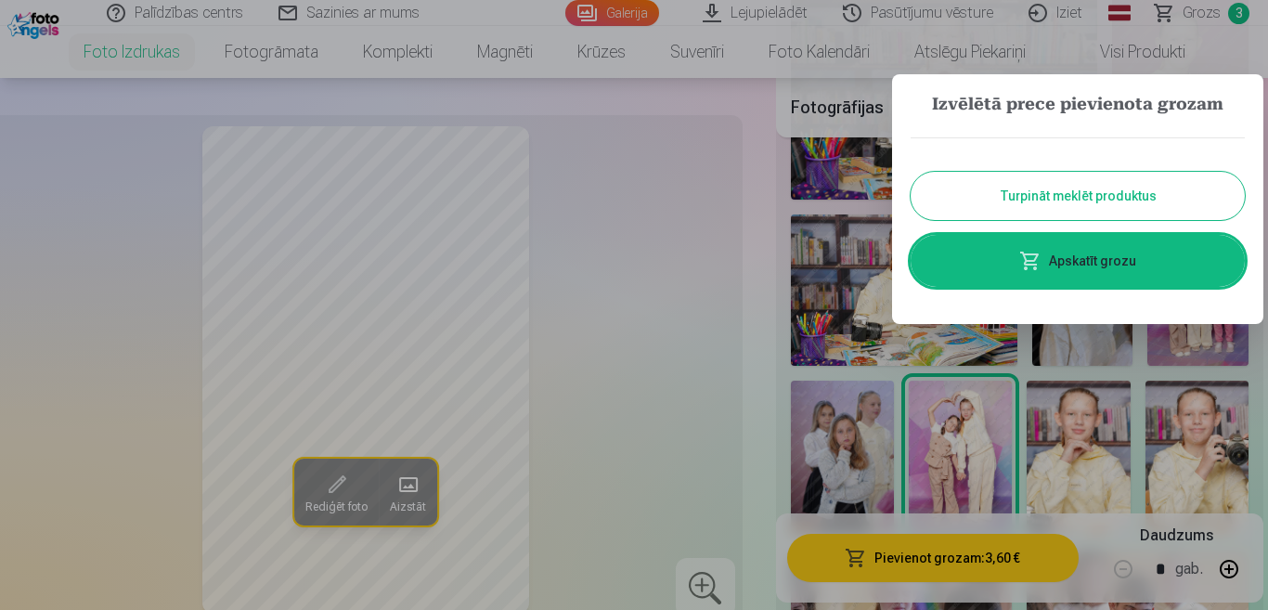
click at [1076, 201] on button "Turpināt meklēt produktus" at bounding box center [1078, 196] width 334 height 48
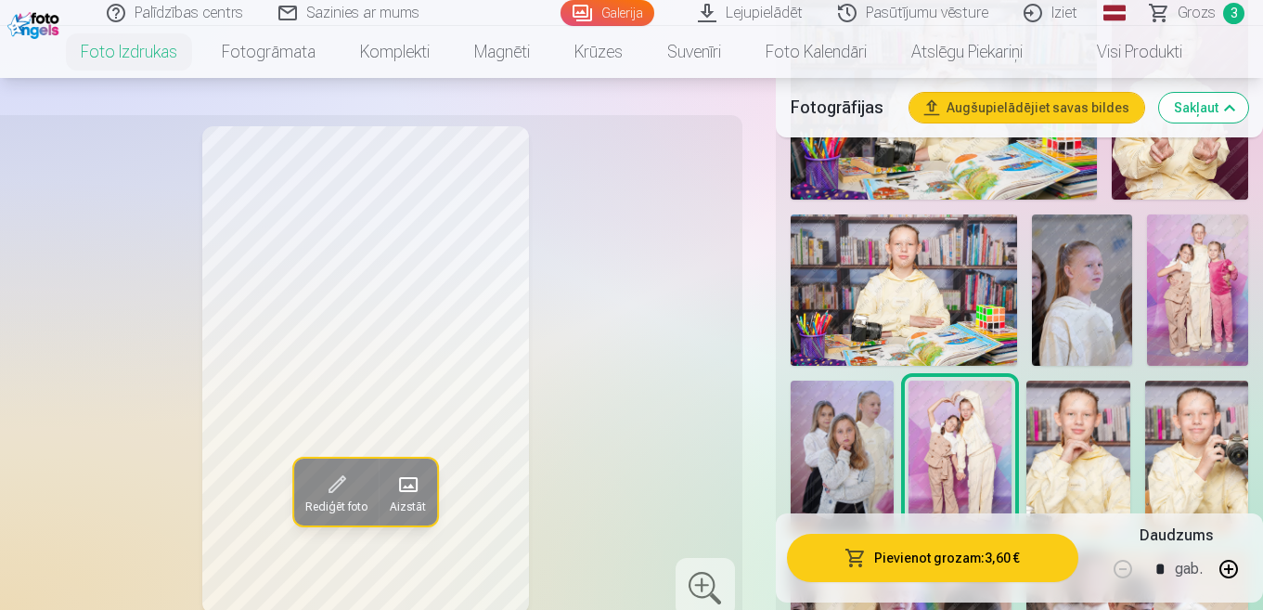
click at [1222, 283] on img at bounding box center [1197, 289] width 101 height 151
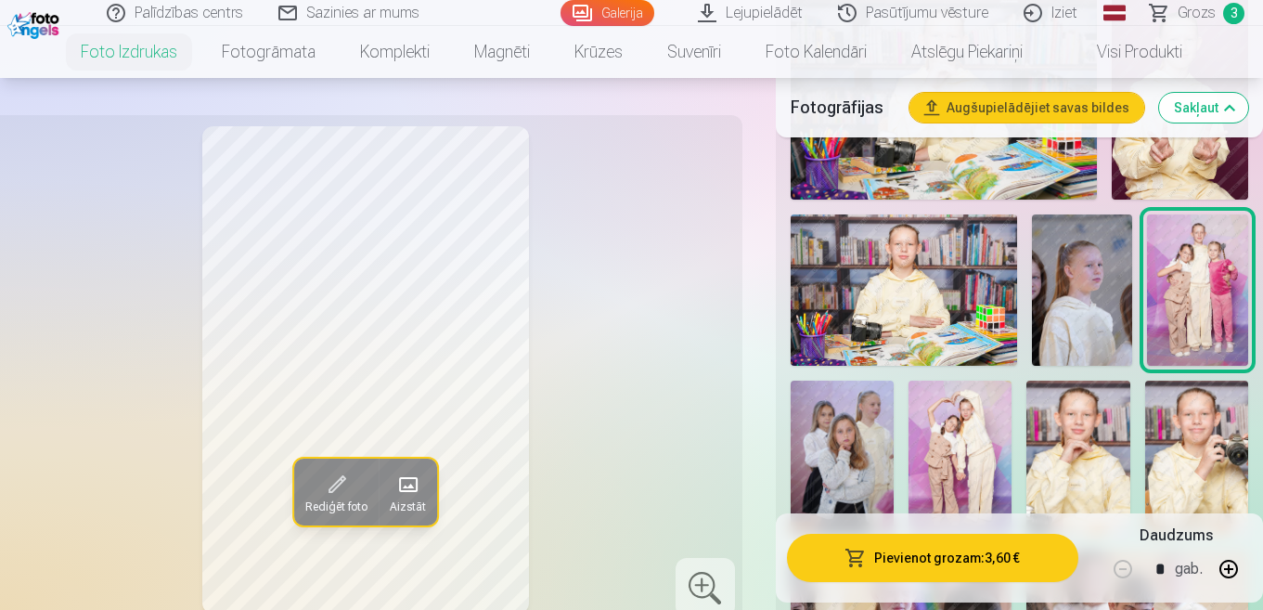
click at [946, 547] on button "Pievienot grozam : 3,60 €" at bounding box center [932, 558] width 291 height 48
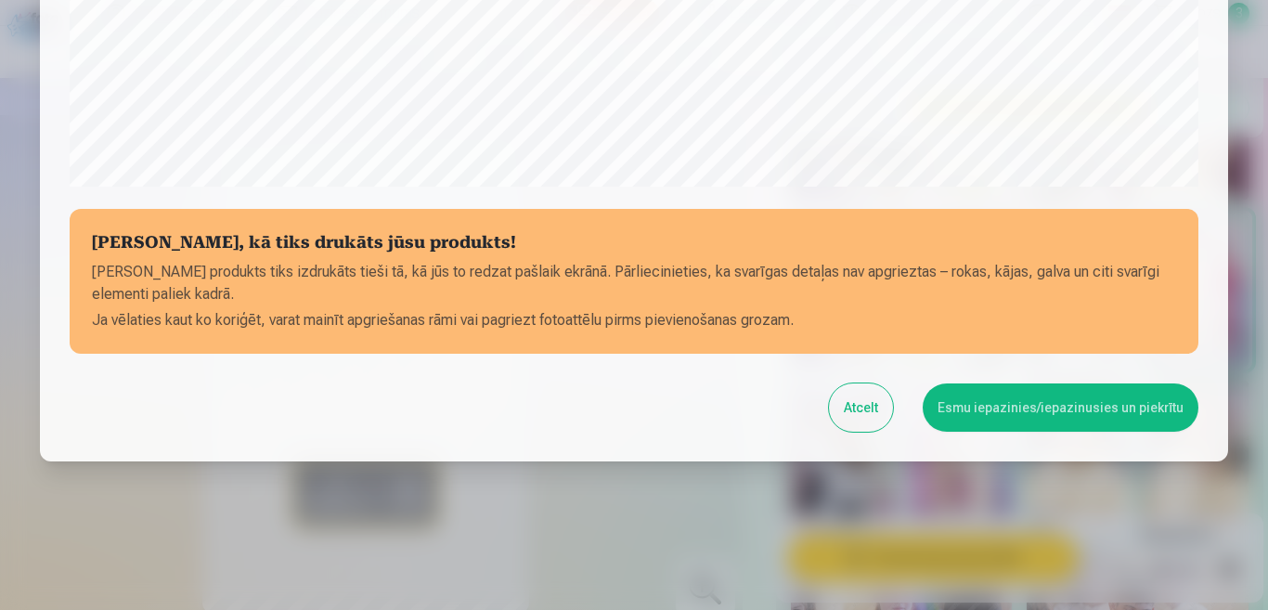
click at [1032, 413] on button "Esmu iepazinies/iepazinusies un piekrītu" at bounding box center [1061, 407] width 276 height 48
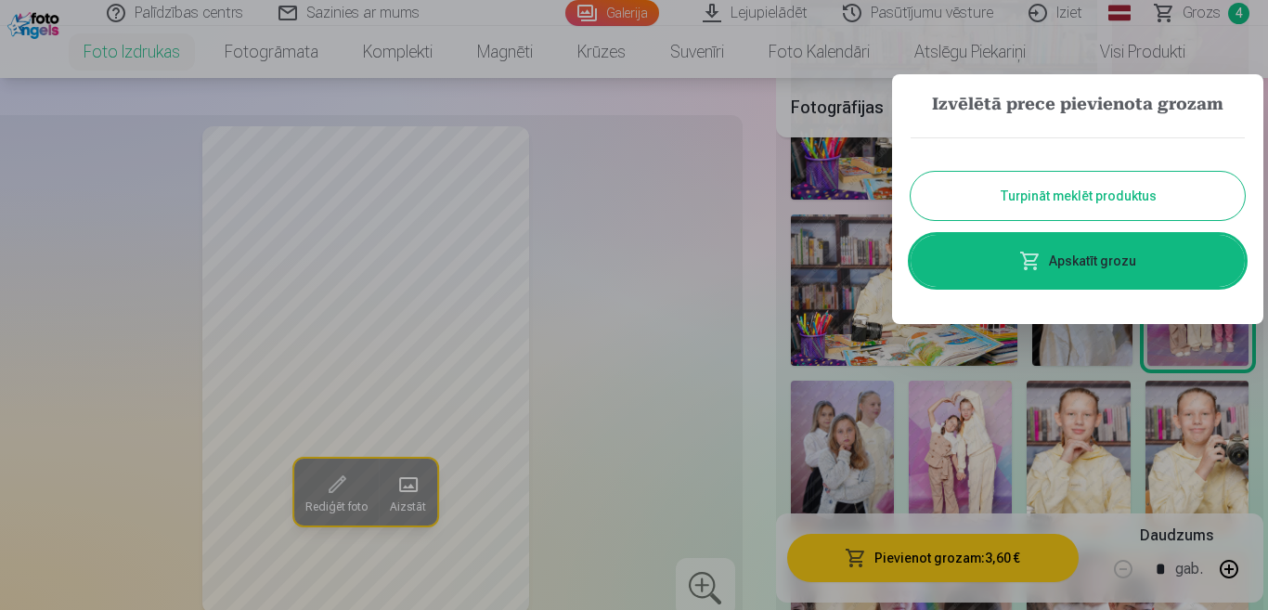
click at [1030, 189] on button "Turpināt meklēt produktus" at bounding box center [1078, 196] width 334 height 48
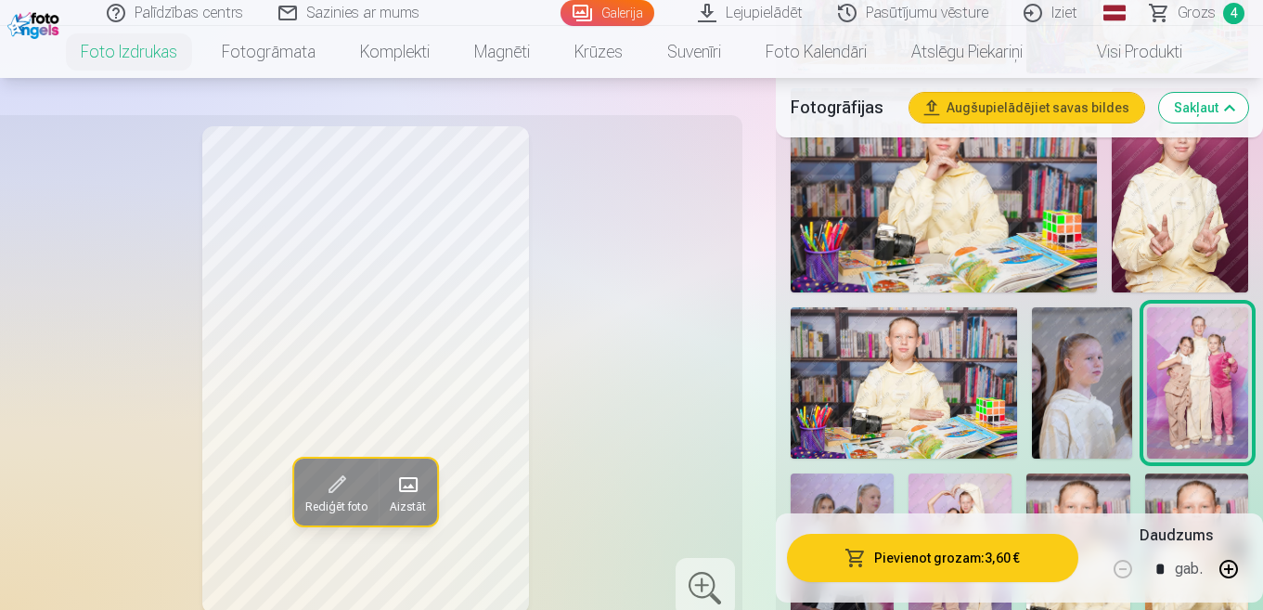
scroll to position [1021, 0]
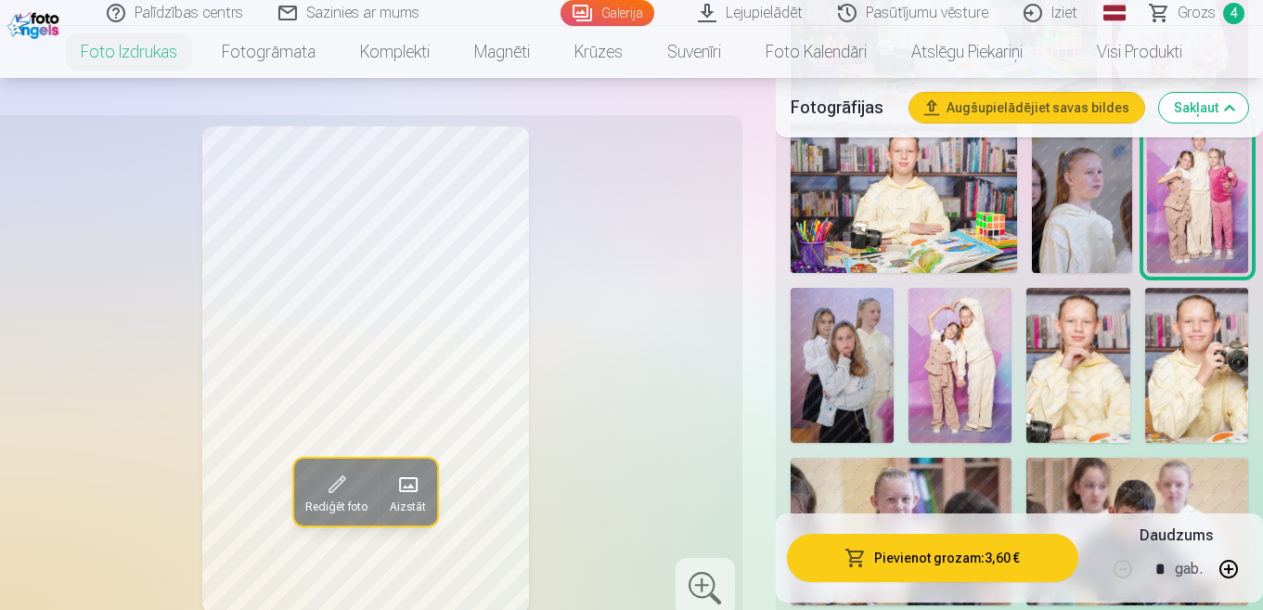
click at [846, 367] on img at bounding box center [842, 365] width 103 height 155
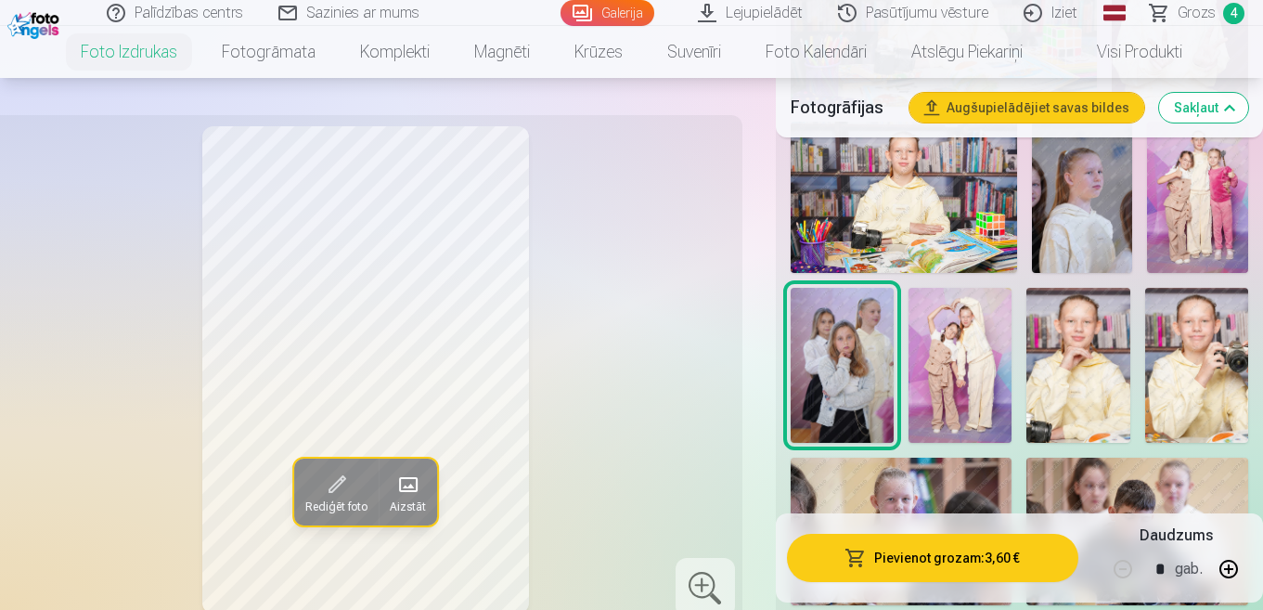
click at [1068, 351] on img at bounding box center [1078, 365] width 103 height 155
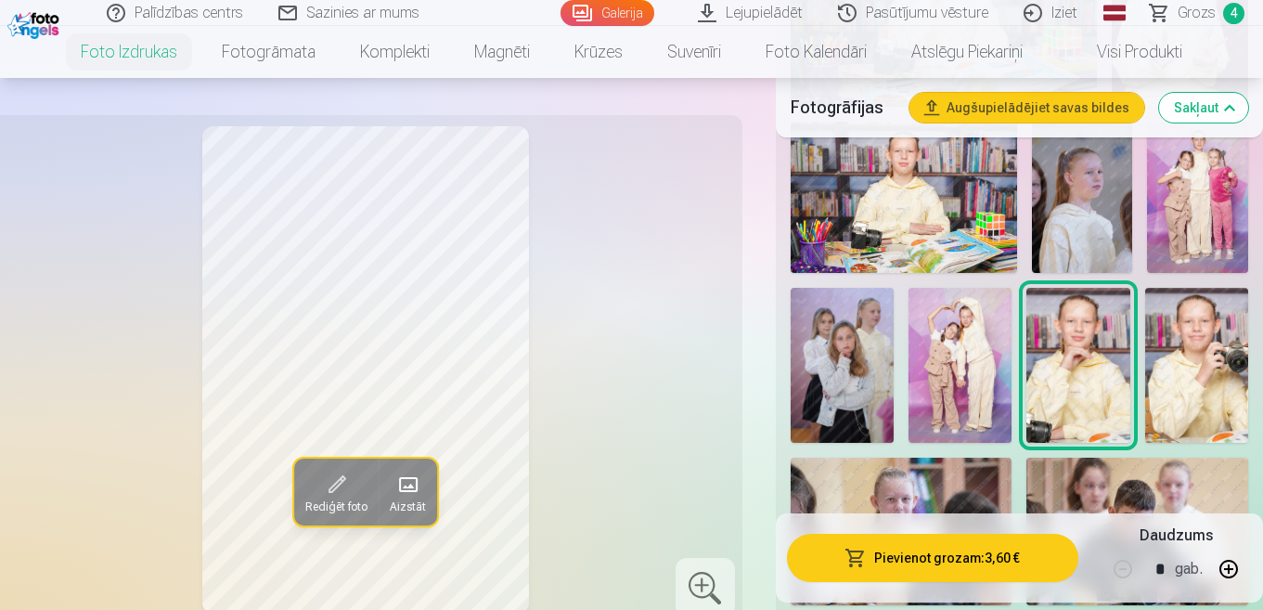
click at [1234, 365] on img at bounding box center [1196, 365] width 103 height 155
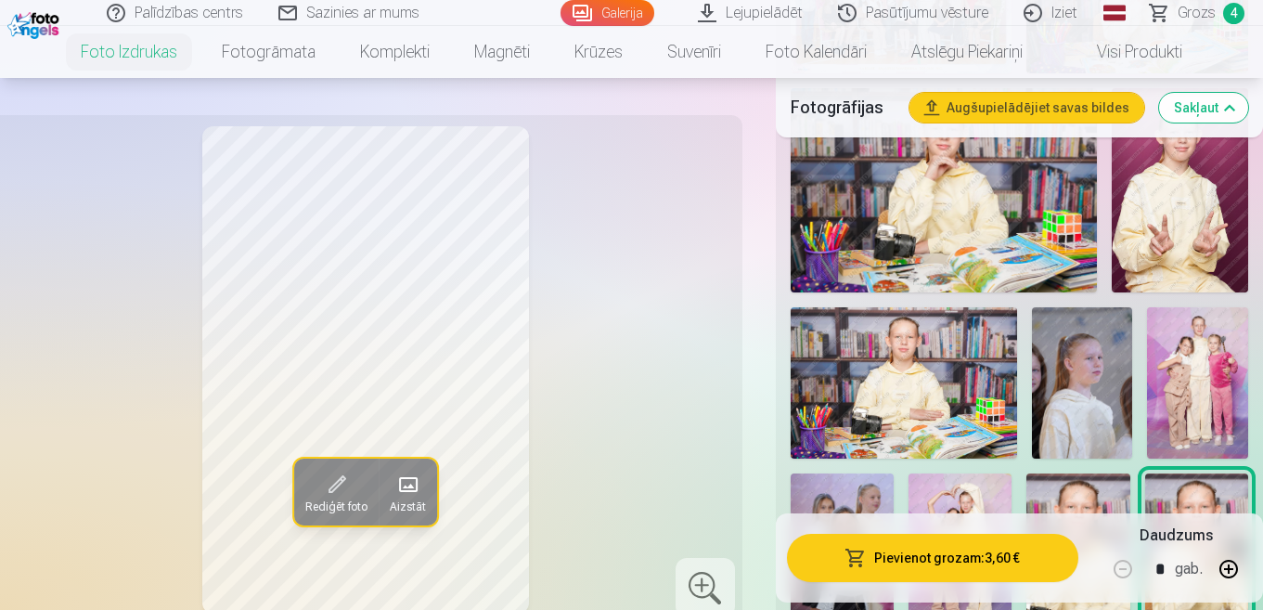
scroll to position [743, 0]
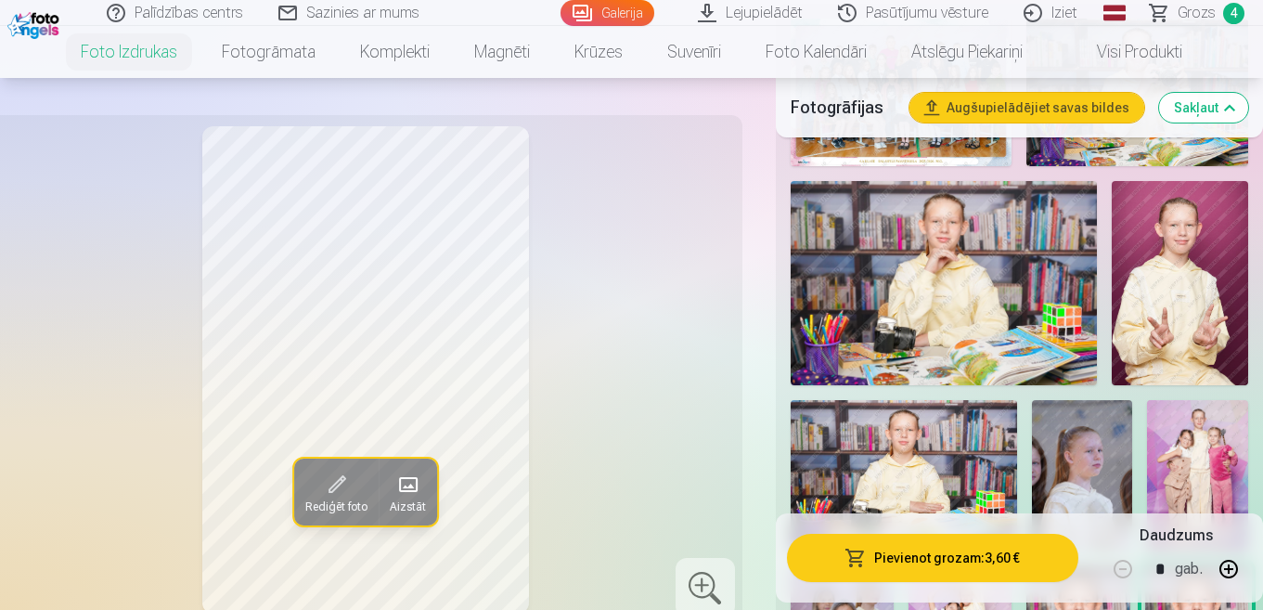
click at [970, 298] on img at bounding box center [944, 283] width 306 height 204
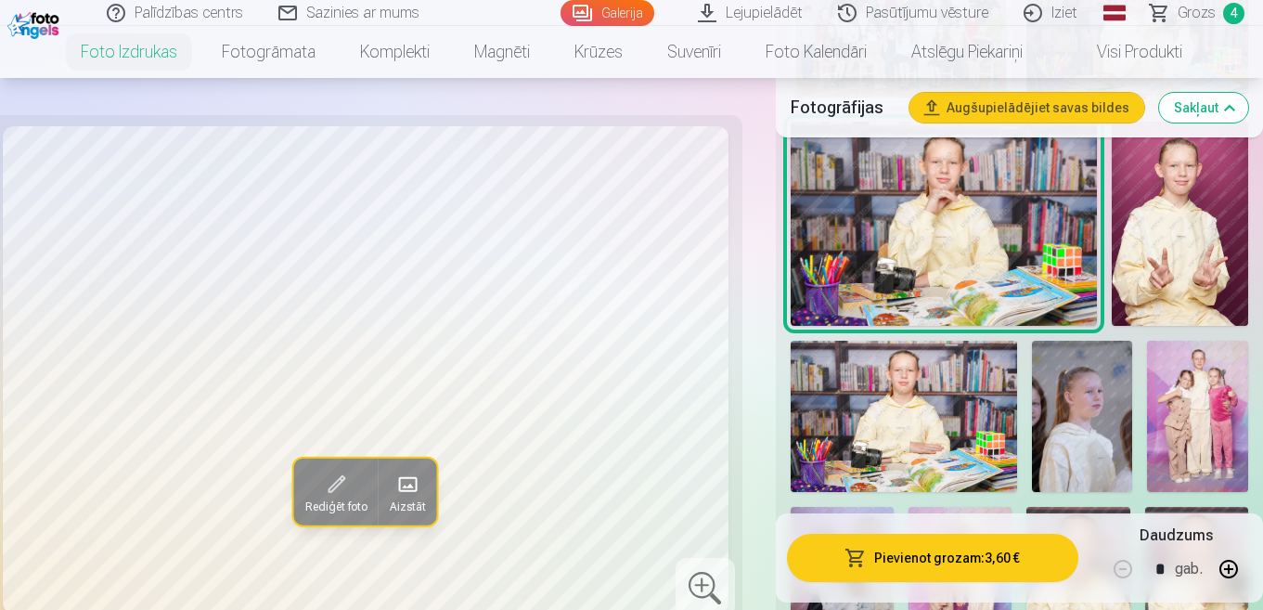
scroll to position [835, 0]
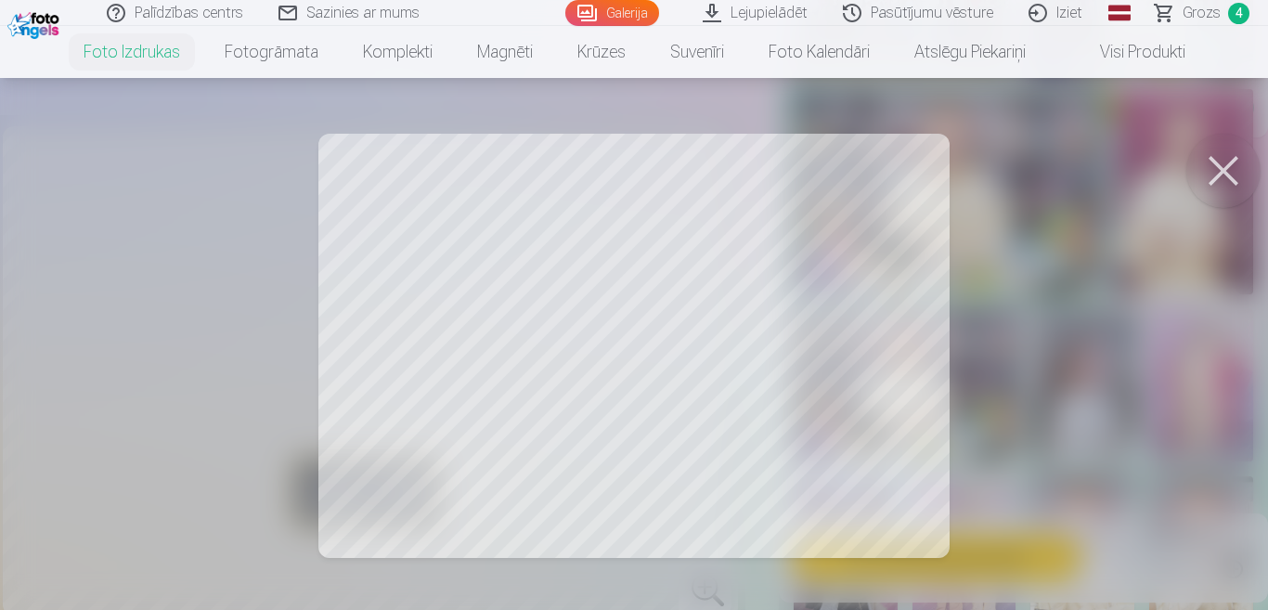
click at [1230, 170] on button at bounding box center [1223, 171] width 74 height 74
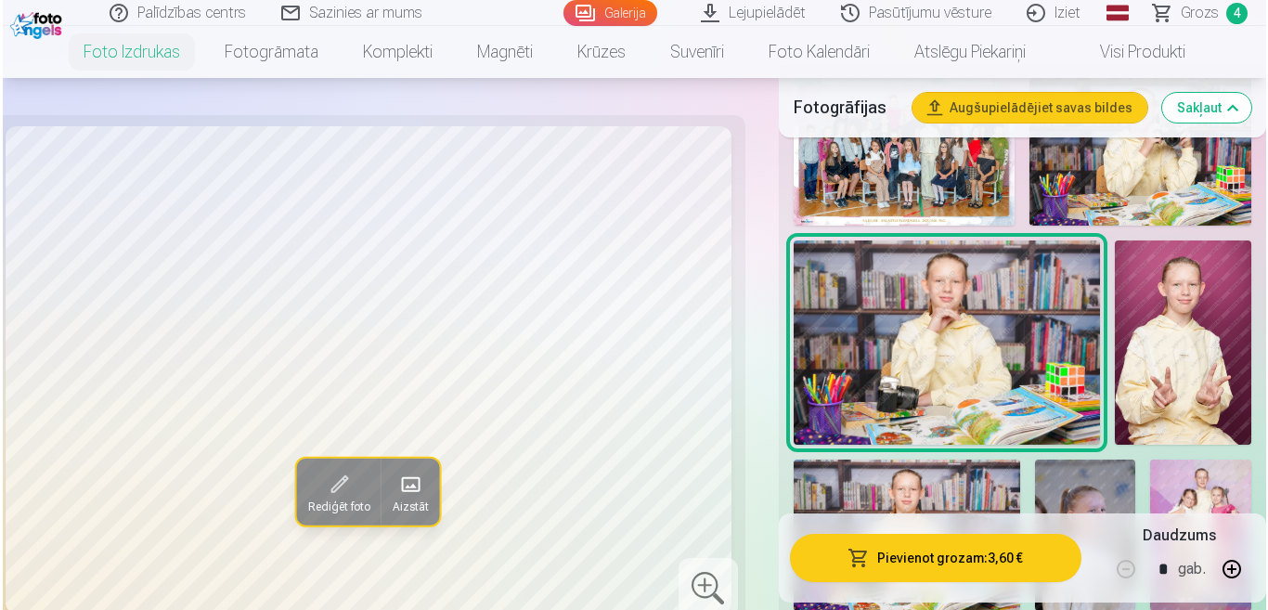
scroll to position [650, 0]
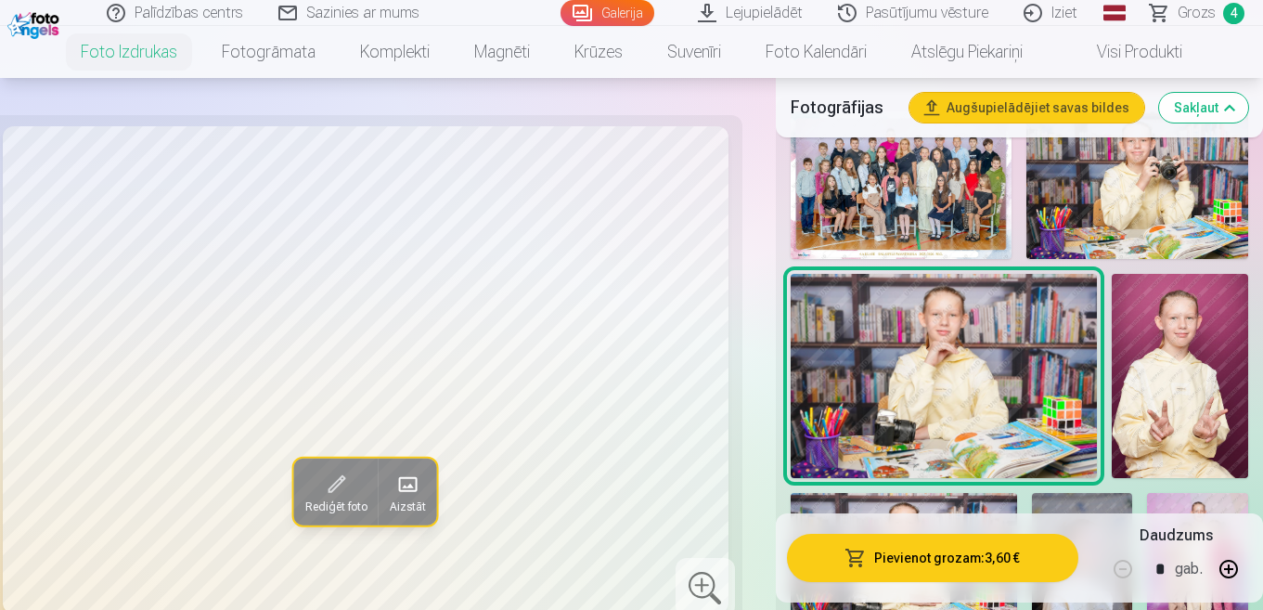
click at [994, 562] on button "Pievienot grozam : 3,60 €" at bounding box center [932, 558] width 291 height 48
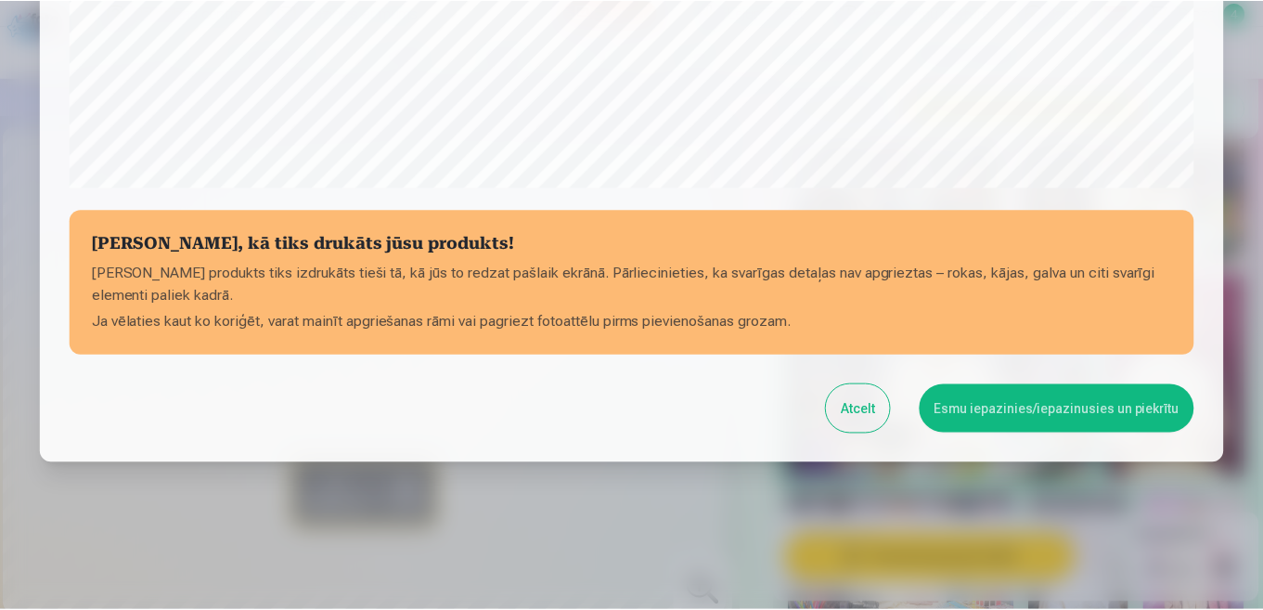
scroll to position [727, 0]
click at [1085, 419] on button "Esmu iepazinies/iepazinusies un piekrītu" at bounding box center [1061, 407] width 276 height 48
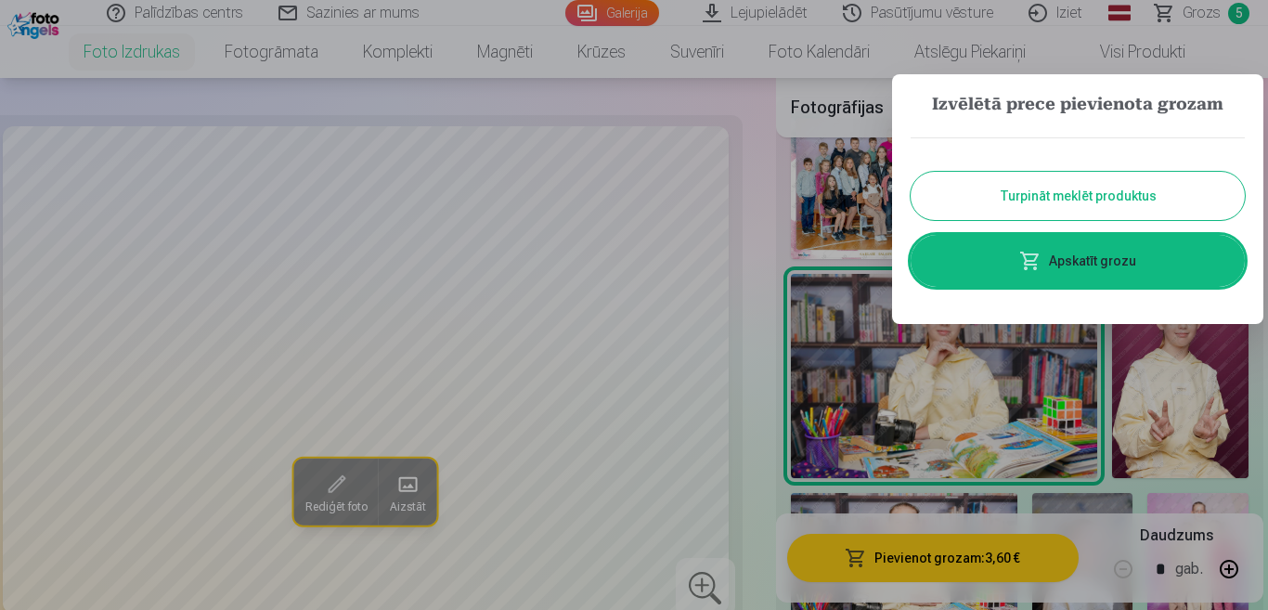
click at [1153, 257] on link "Apskatīt grozu" at bounding box center [1078, 261] width 334 height 52
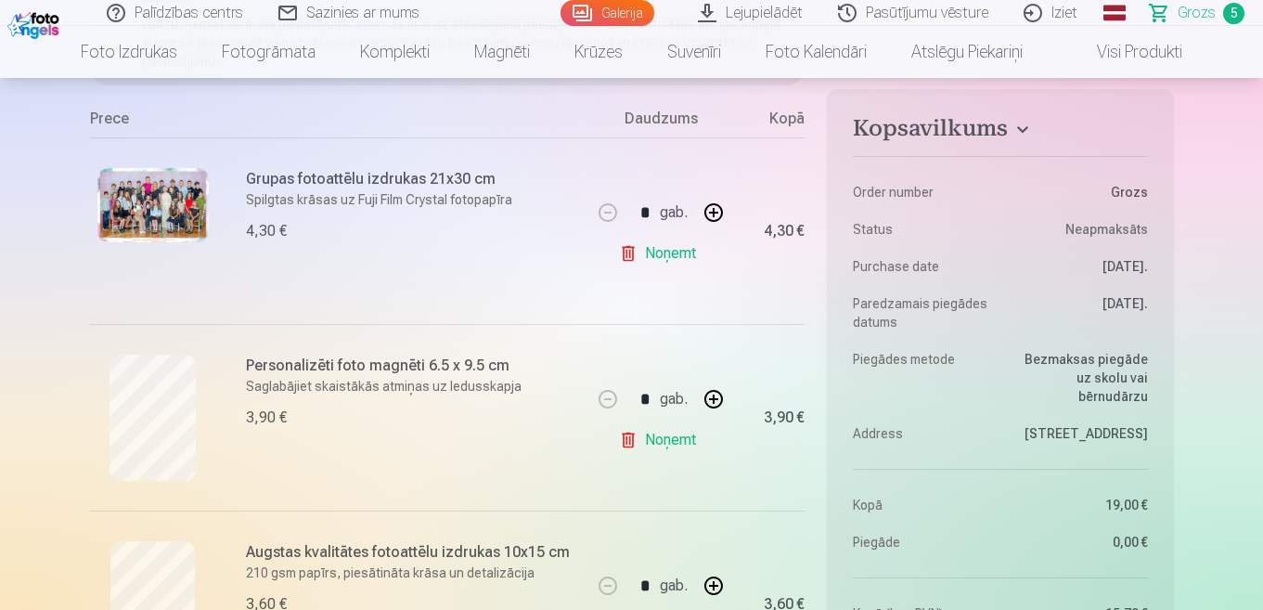
scroll to position [371, 0]
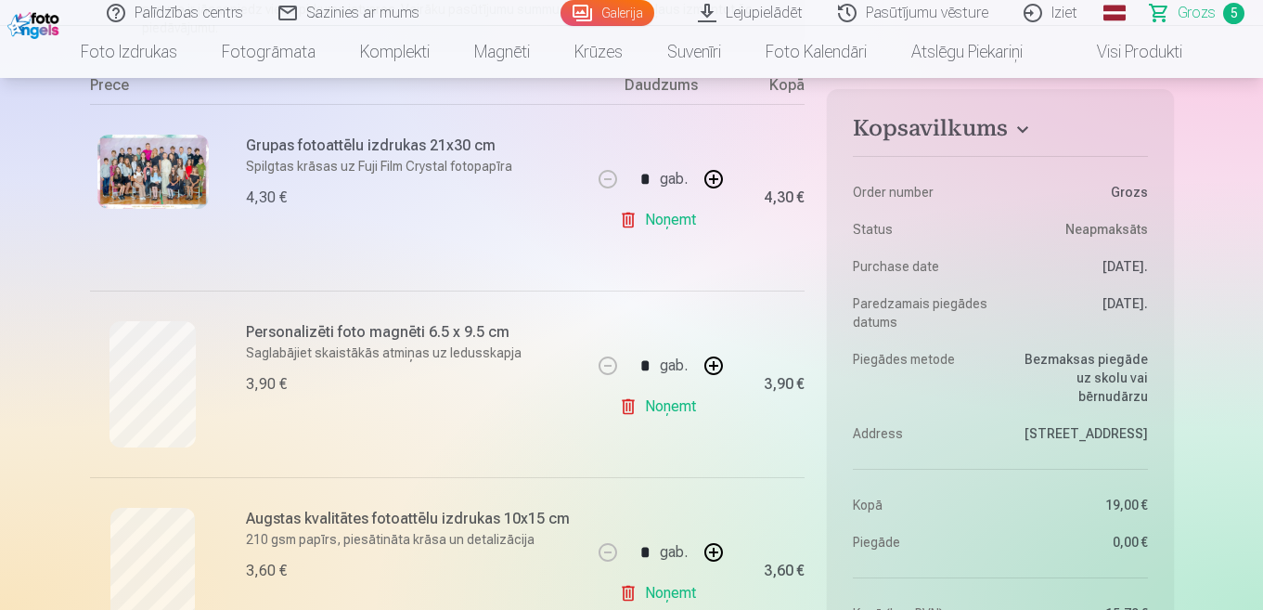
click at [712, 362] on button "button" at bounding box center [713, 365] width 45 height 45
type input "*"
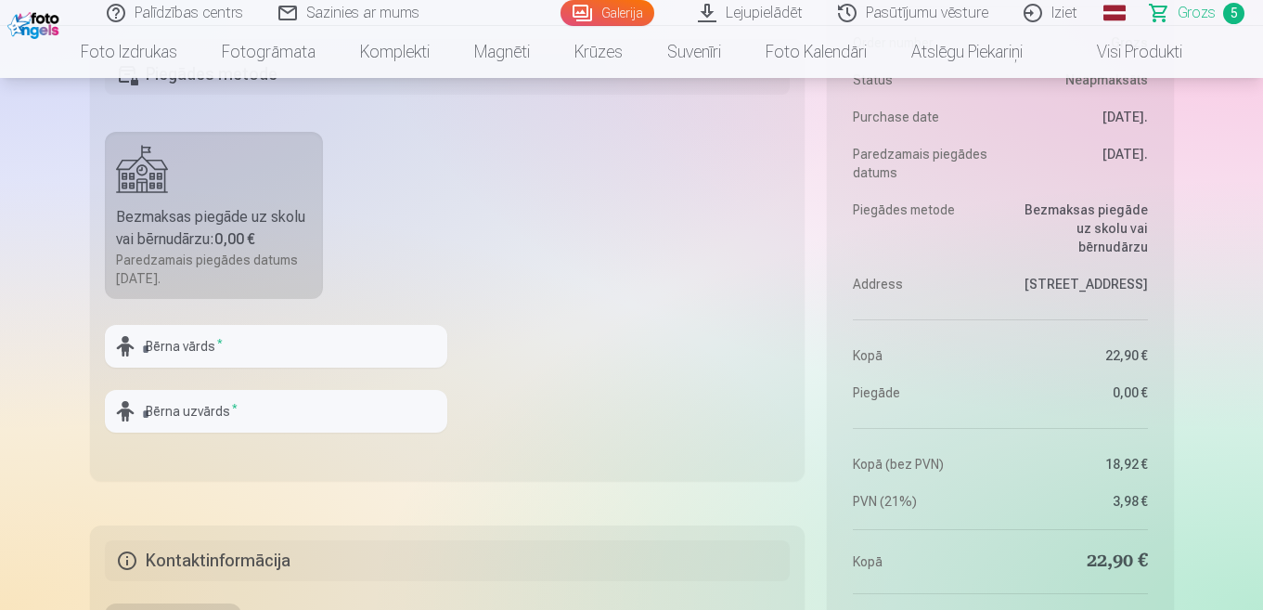
scroll to position [1392, 0]
click at [332, 345] on input "text" at bounding box center [276, 345] width 342 height 43
type input "**********"
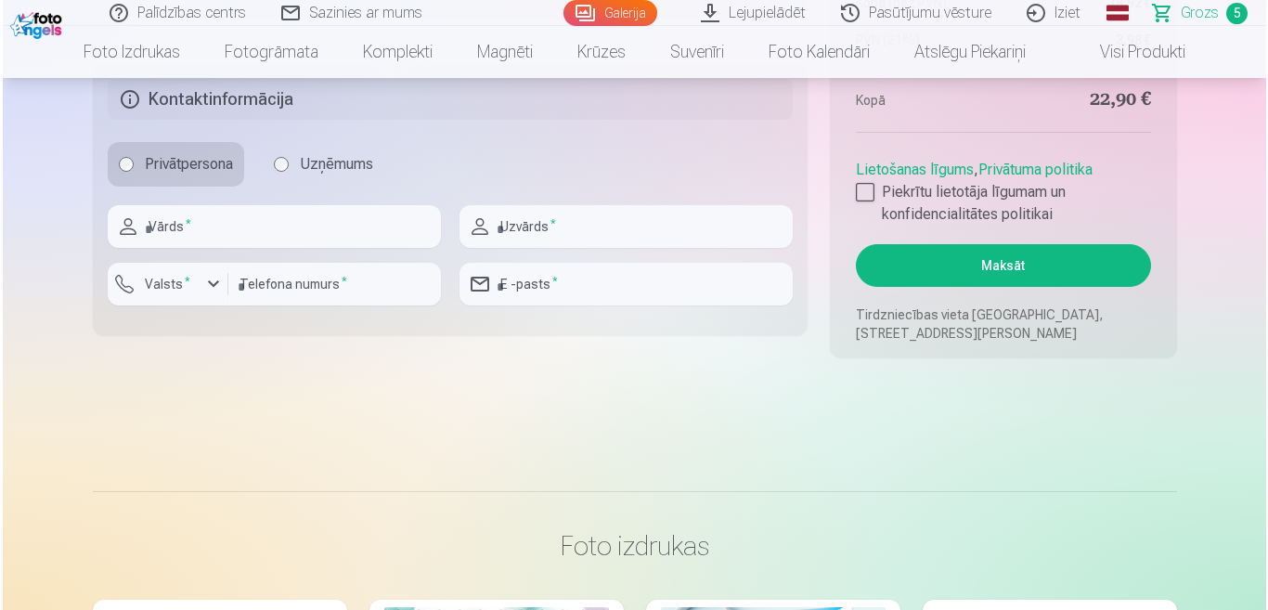
scroll to position [1856, 0]
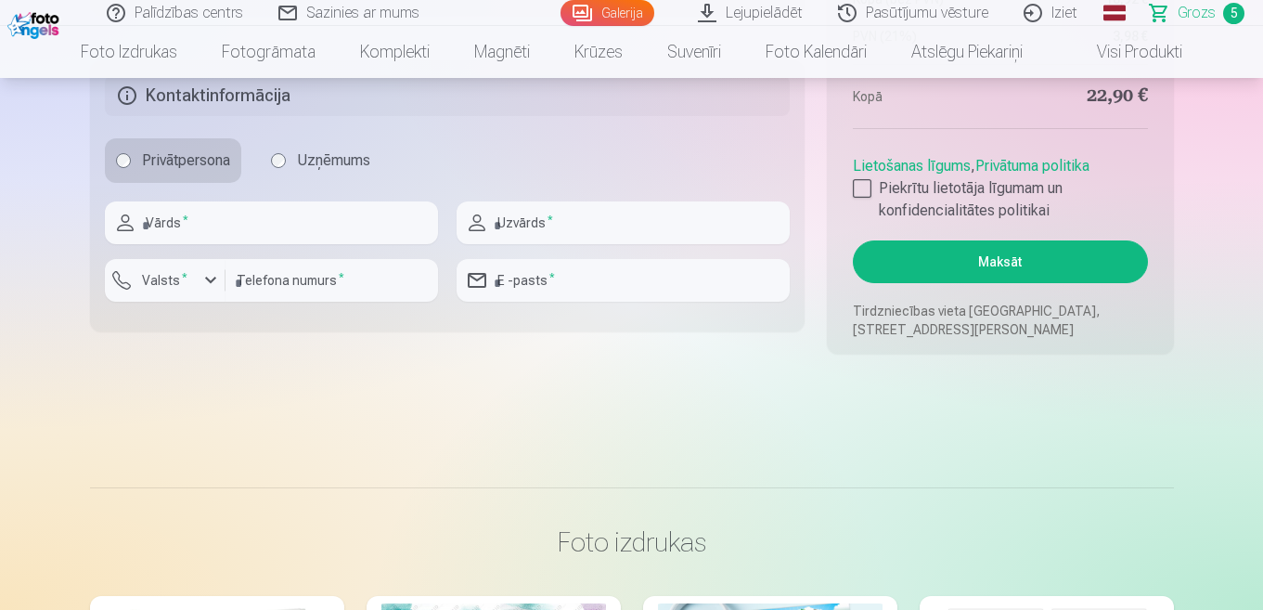
type input "*********"
click at [278, 211] on input "text" at bounding box center [271, 222] width 333 height 43
type input "*****"
type input "******"
click at [196, 292] on button "Valsts *" at bounding box center [165, 280] width 121 height 43
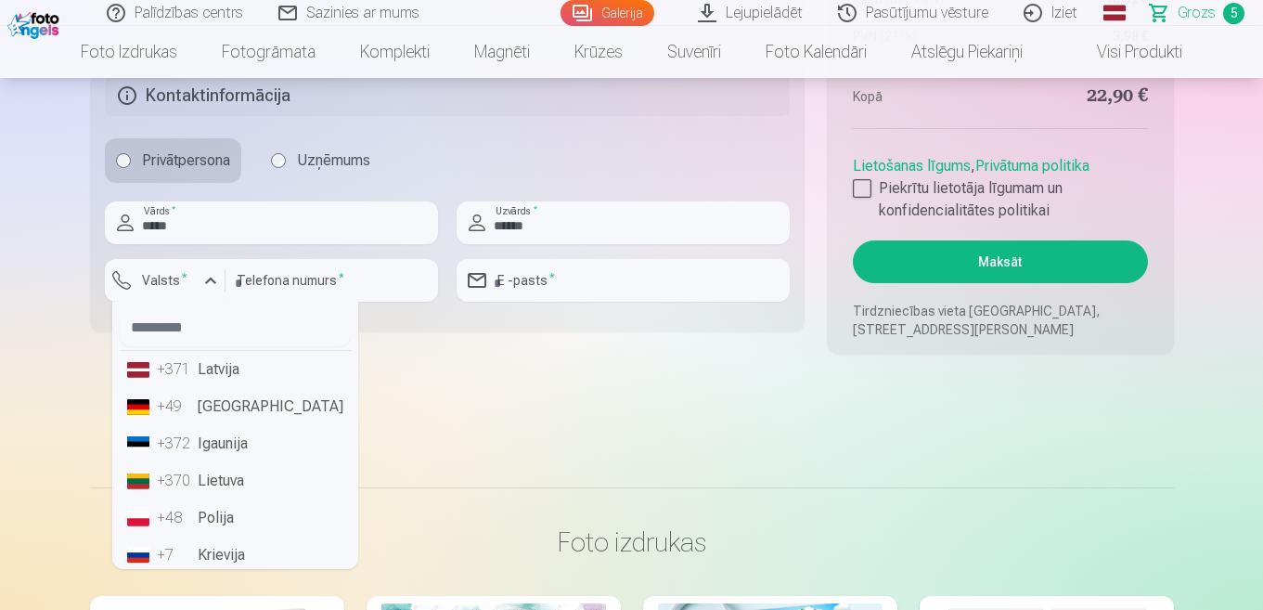
click at [232, 358] on li "+371 Latvija" at bounding box center [235, 369] width 231 height 37
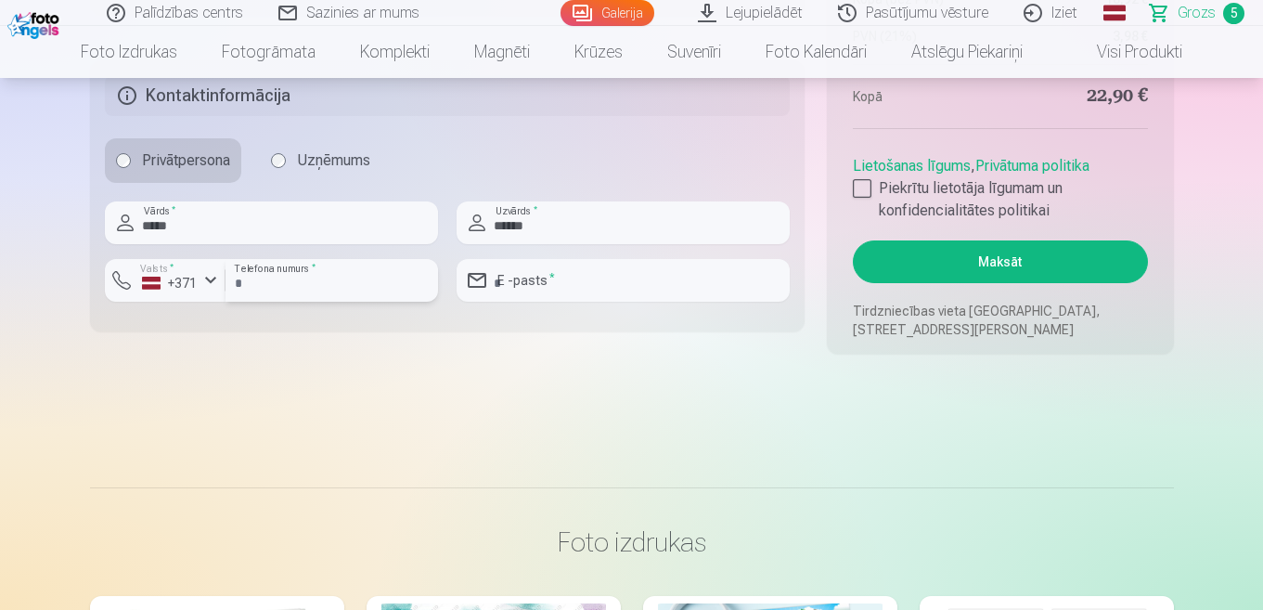
click at [296, 275] on input "number" at bounding box center [332, 280] width 213 height 43
type input "********"
click at [588, 273] on input "email" at bounding box center [623, 280] width 333 height 43
paste input "**"
type input "**********"
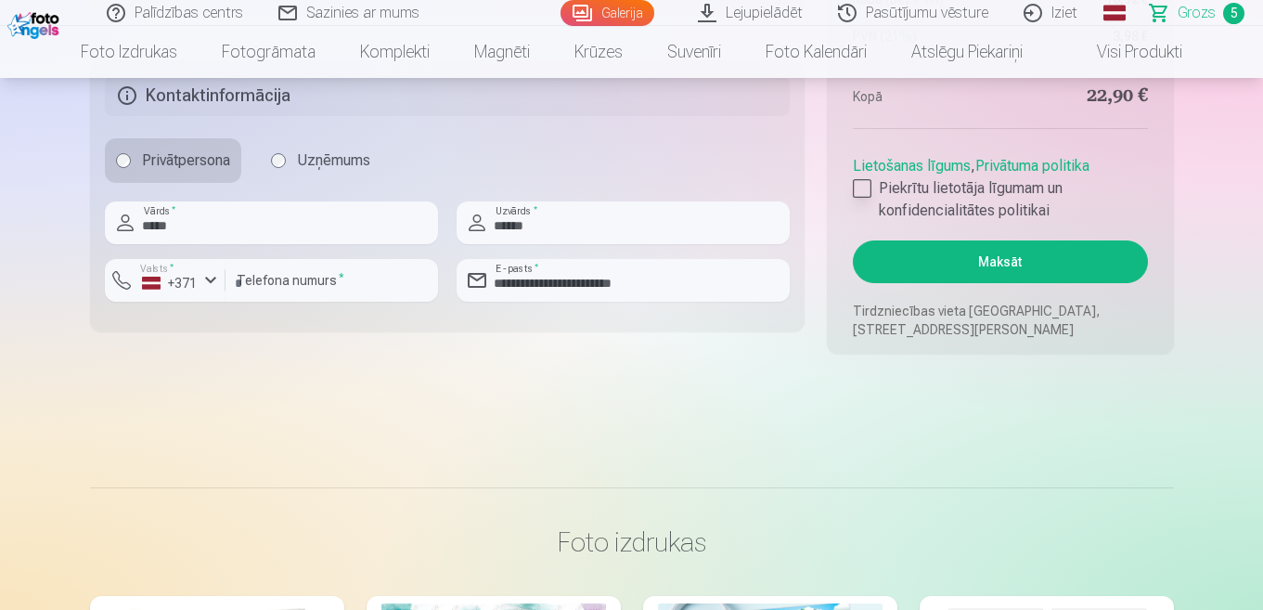
click at [854, 182] on div at bounding box center [862, 188] width 19 height 19
click at [858, 180] on div at bounding box center [862, 188] width 19 height 19
click at [1065, 270] on button "Maksāt" at bounding box center [1000, 261] width 294 height 43
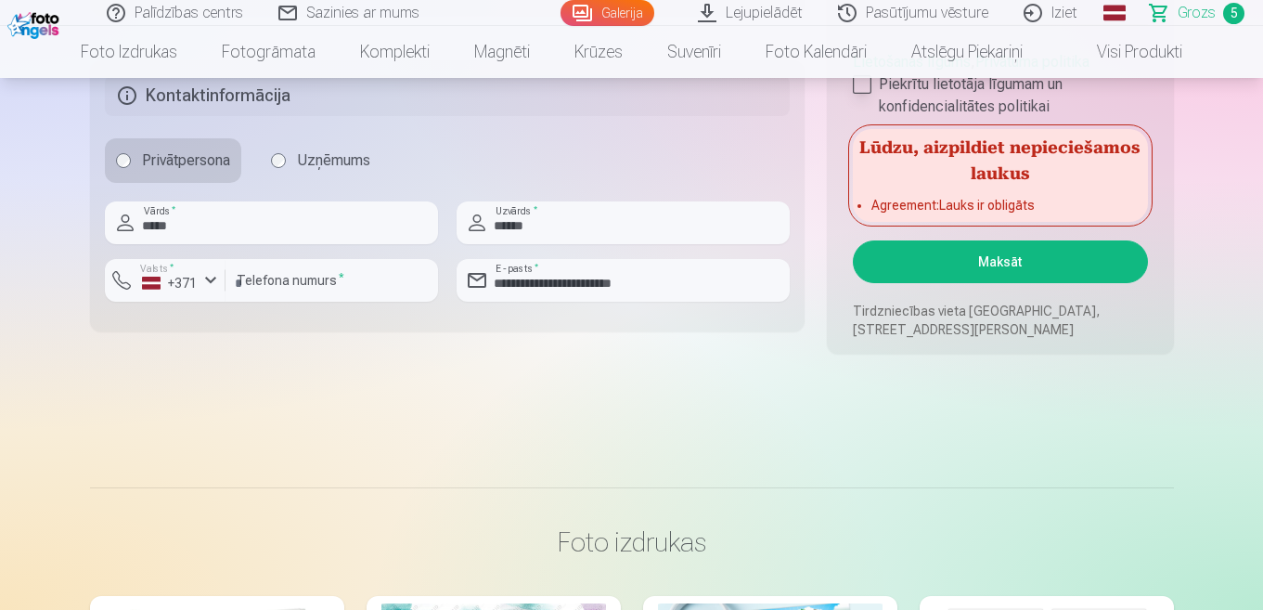
click at [862, 87] on div at bounding box center [862, 84] width 19 height 19
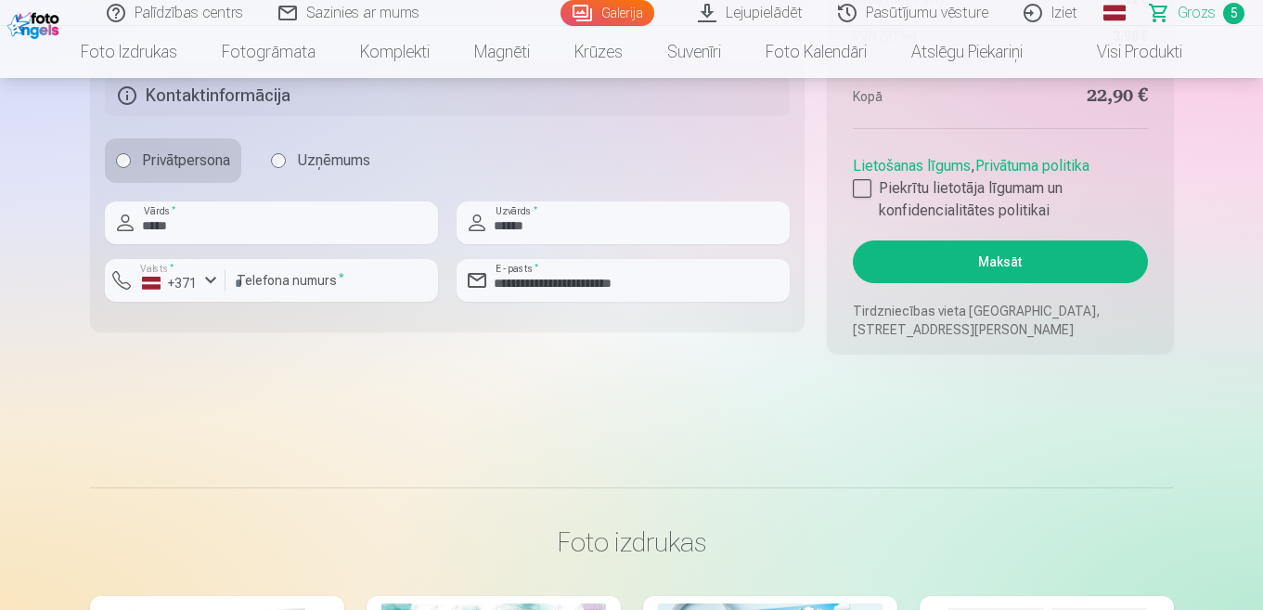
click at [1030, 256] on button "Maksāt" at bounding box center [1000, 261] width 294 height 43
